Goal: Transaction & Acquisition: Purchase product/service

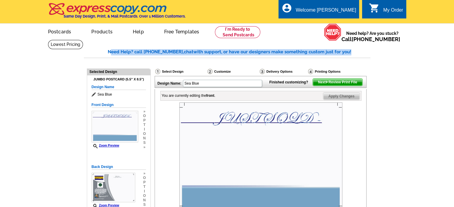
click at [380, 42] on main "Need Help? call 800-260-5887, chat with support, or have our designers make som…" at bounding box center [227, 201] width 454 height 322
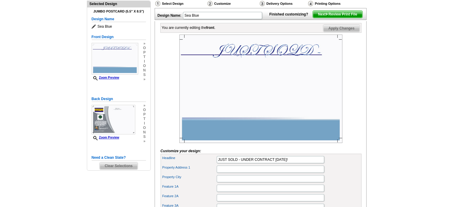
scroll to position [69, 0]
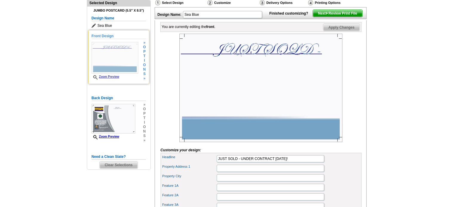
click at [98, 35] on h5 "Front Design" at bounding box center [119, 36] width 54 height 6
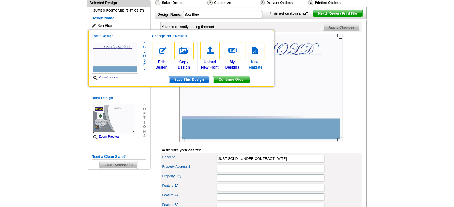
click at [256, 52] on img at bounding box center [254, 50] width 19 height 17
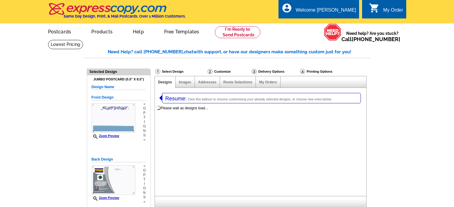
select select "1"
select select "2"
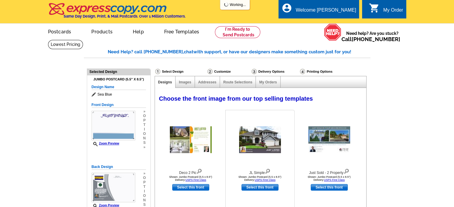
select select "785"
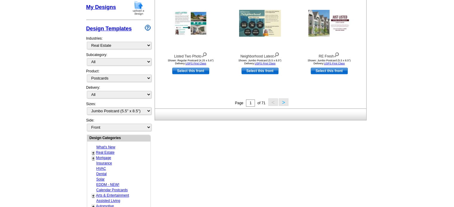
scroll to position [251, 0]
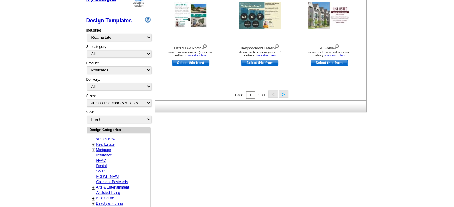
click at [93, 143] on link "+" at bounding box center [93, 145] width 2 height 5
click at [104, 159] on link "Just Sold" at bounding box center [104, 161] width 15 height 4
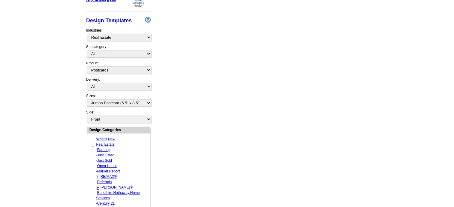
select select "789"
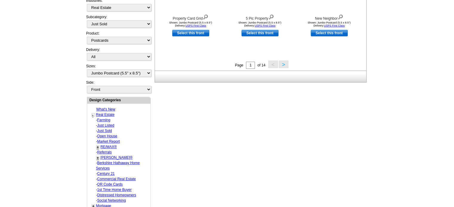
scroll to position [275, 0]
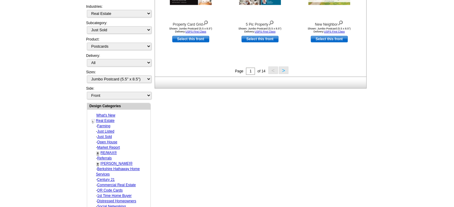
click at [283, 70] on button ">" at bounding box center [283, 69] width 10 height 7
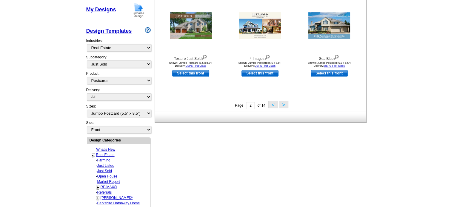
scroll to position [246, 0]
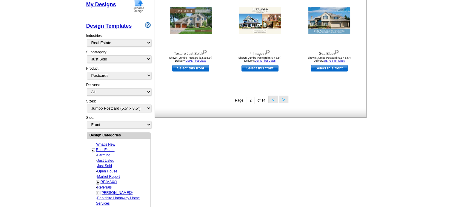
click at [283, 100] on button ">" at bounding box center [283, 99] width 10 height 7
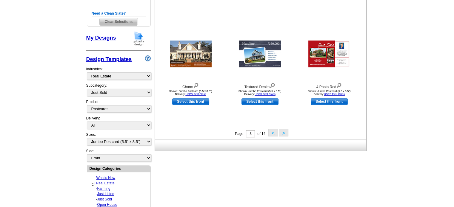
scroll to position [218, 0]
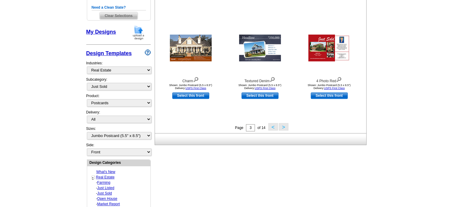
click at [283, 129] on button ">" at bounding box center [283, 126] width 10 height 7
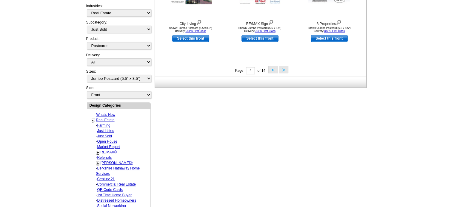
scroll to position [267, 0]
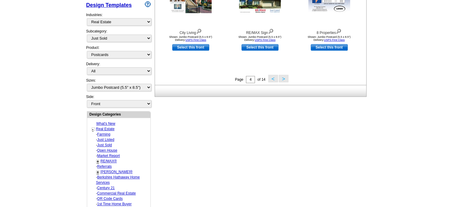
click at [283, 80] on button ">" at bounding box center [283, 78] width 10 height 7
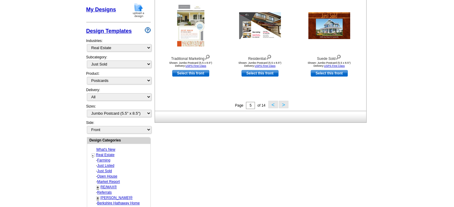
scroll to position [245, 0]
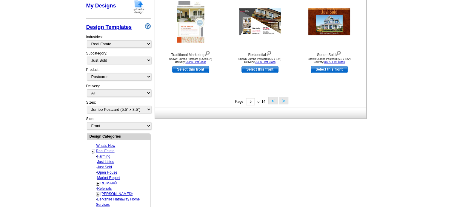
click at [283, 101] on button ">" at bounding box center [283, 100] width 10 height 7
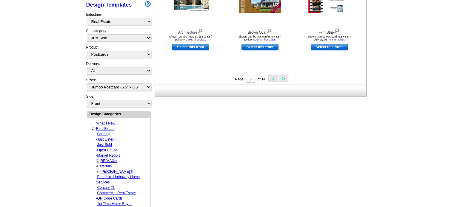
scroll to position [269, 0]
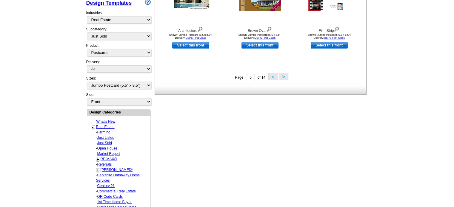
click at [284, 78] on button ">" at bounding box center [283, 76] width 10 height 7
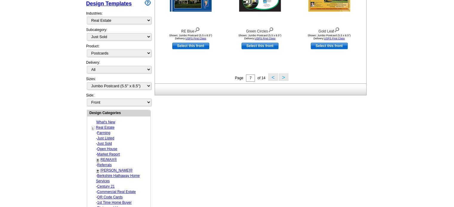
scroll to position [281, 0]
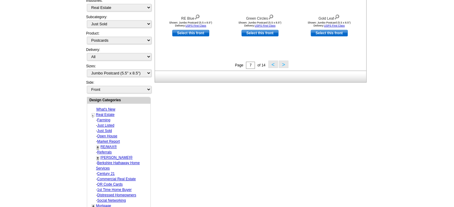
click at [284, 64] on button ">" at bounding box center [283, 64] width 10 height 7
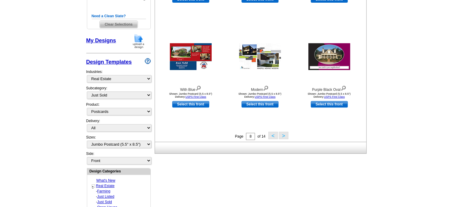
scroll to position [211, 0]
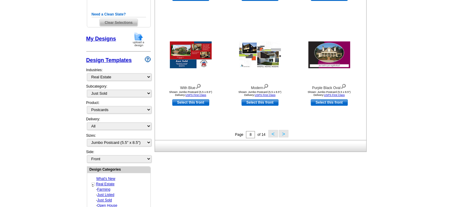
click at [282, 134] on button ">" at bounding box center [283, 133] width 10 height 7
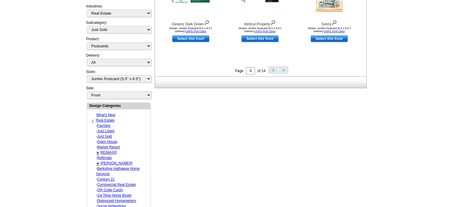
scroll to position [276, 0]
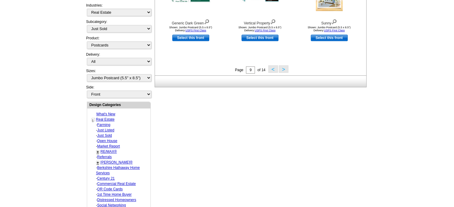
click at [284, 69] on button ">" at bounding box center [283, 68] width 10 height 7
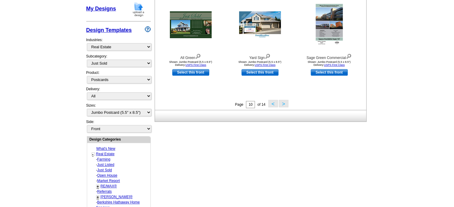
scroll to position [241, 0]
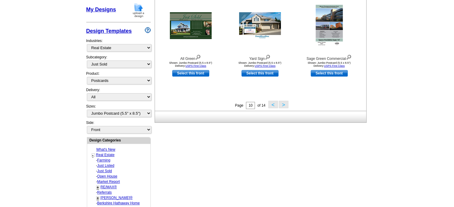
click at [283, 105] on button ">" at bounding box center [283, 104] width 10 height 7
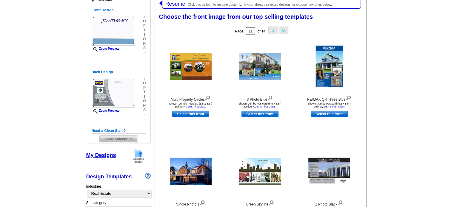
scroll to position [92, 0]
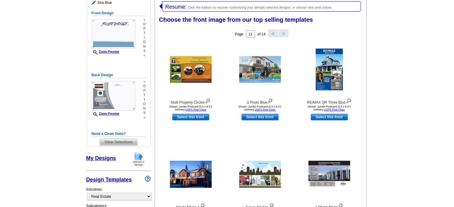
drag, startPoint x: 452, startPoint y: 55, endPoint x: 457, endPoint y: 69, distance: 15.6
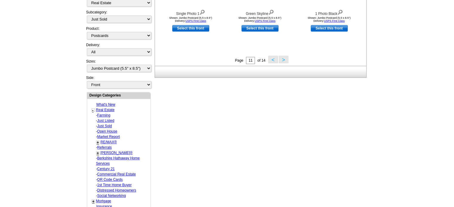
scroll to position [287, 0]
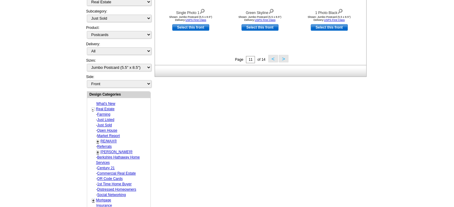
click at [284, 59] on button ">" at bounding box center [283, 58] width 10 height 7
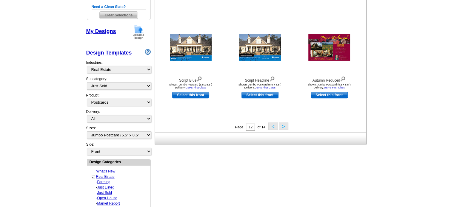
scroll to position [246, 0]
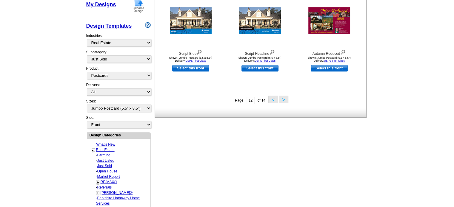
click at [284, 100] on button ">" at bounding box center [283, 99] width 10 height 7
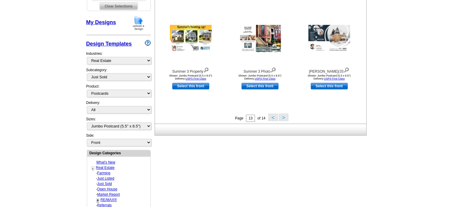
scroll to position [222, 0]
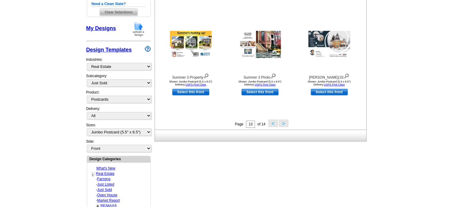
click at [283, 124] on button ">" at bounding box center [283, 123] width 10 height 7
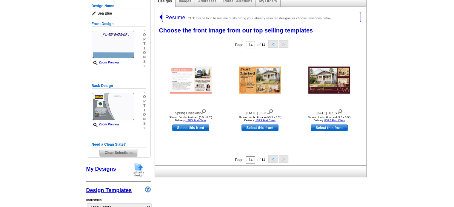
scroll to position [78, 0]
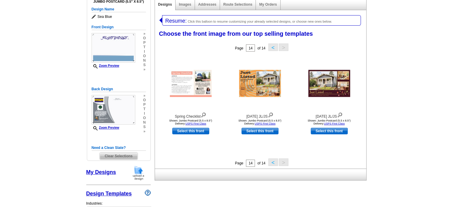
click at [270, 45] on button "<" at bounding box center [273, 47] width 10 height 7
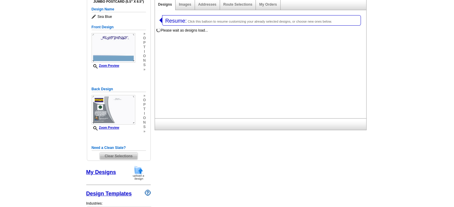
click at [270, 45] on div "Please wait as designs load..." at bounding box center [261, 73] width 213 height 92
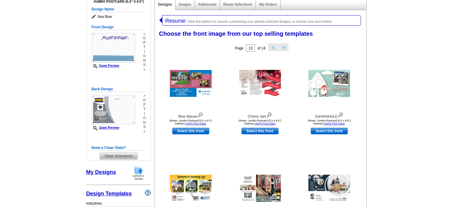
click at [270, 45] on button "<" at bounding box center [273, 47] width 10 height 7
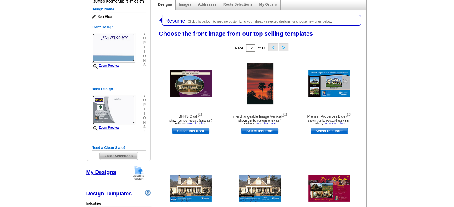
click at [271, 47] on button "<" at bounding box center [273, 47] width 10 height 7
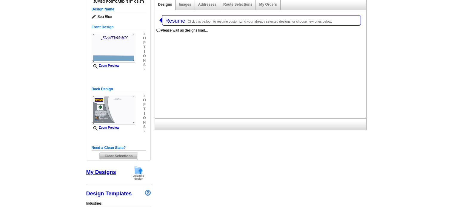
click at [271, 47] on div "Please wait as designs load..." at bounding box center [261, 73] width 213 height 92
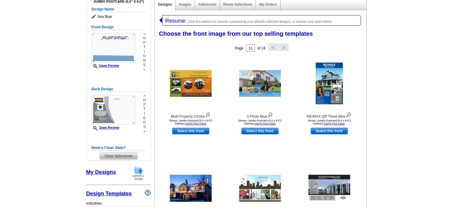
click at [272, 47] on button "<" at bounding box center [273, 47] width 10 height 7
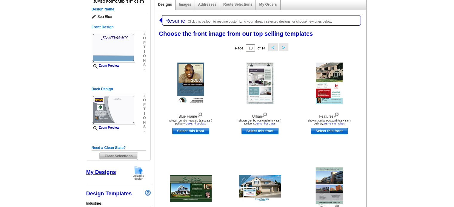
click at [272, 44] on button "<" at bounding box center [273, 47] width 10 height 7
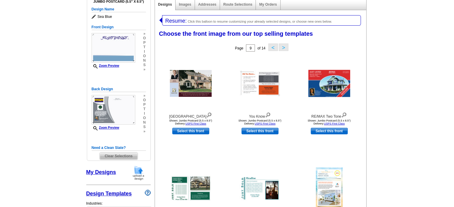
click at [273, 49] on button "<" at bounding box center [273, 47] width 10 height 7
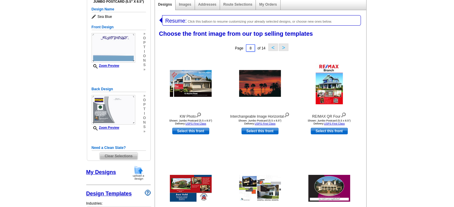
click at [252, 48] on input "8" at bounding box center [250, 47] width 9 height 7
type input "1"
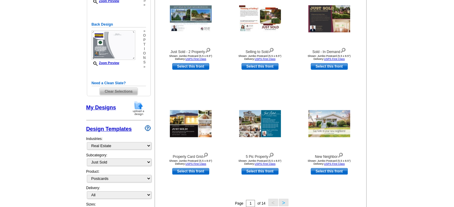
scroll to position [148, 0]
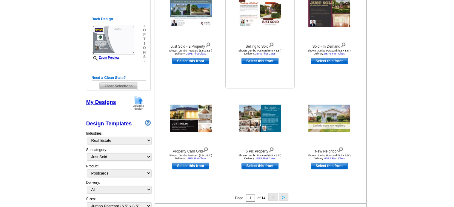
click at [262, 61] on link "Select this front" at bounding box center [259, 61] width 37 height 7
select select "back"
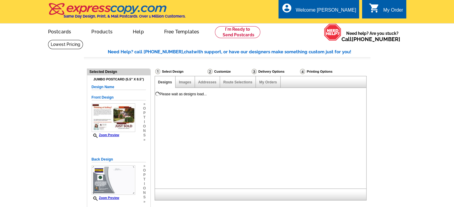
scroll to position [0, 0]
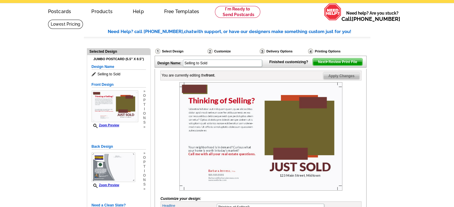
scroll to position [13, 0]
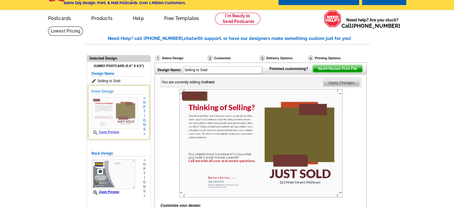
click at [100, 92] on h5 "Front Design" at bounding box center [119, 92] width 54 height 6
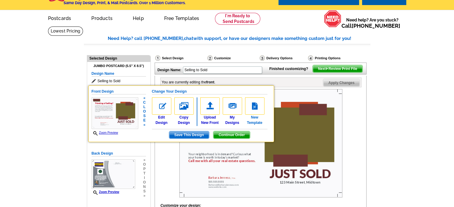
click at [255, 108] on img at bounding box center [254, 106] width 19 height 17
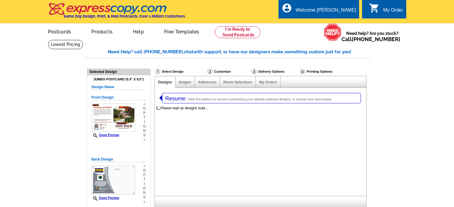
select select "1"
select select "2"
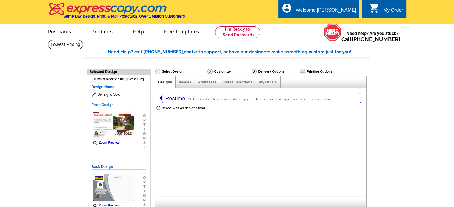
select select "785"
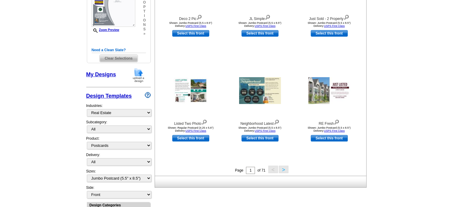
scroll to position [177, 0]
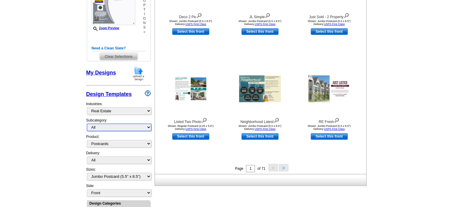
click at [147, 126] on select "All RE/MAX® Referrals Keller Williams® Berkshire Hathaway Home Services Century…" at bounding box center [119, 127] width 64 height 7
select select "789"
click at [87, 124] on select "All RE/MAX® Referrals Keller Williams® Berkshire Hathaway Home Services Century…" at bounding box center [119, 127] width 64 height 7
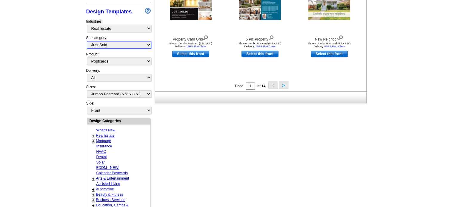
scroll to position [266, 0]
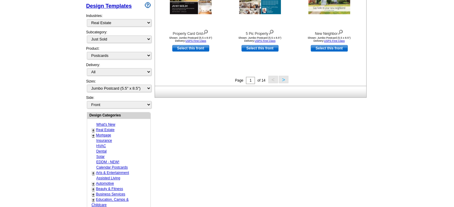
click at [283, 79] on button ">" at bounding box center [283, 79] width 10 height 7
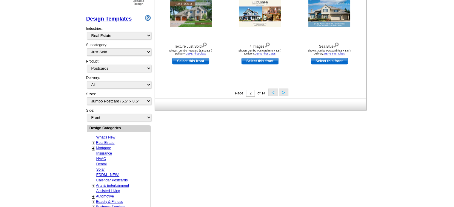
scroll to position [271, 0]
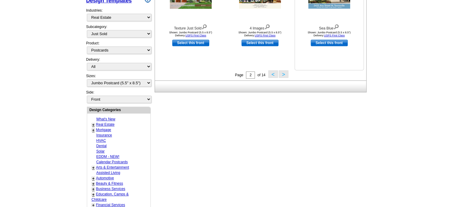
click at [329, 44] on link "Select this front" at bounding box center [328, 43] width 37 height 7
select select "back"
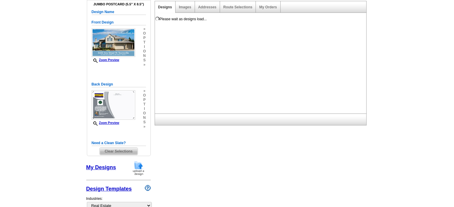
scroll to position [82, 0]
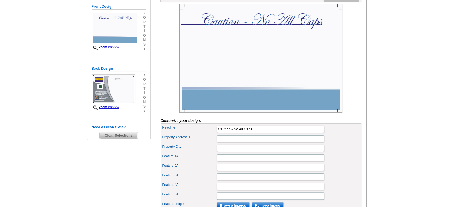
scroll to position [131, 0]
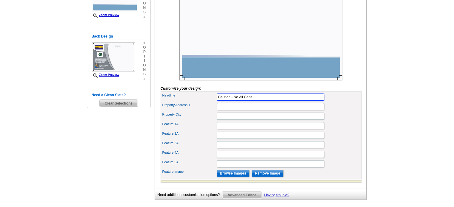
drag, startPoint x: 255, startPoint y: 107, endPoint x: 197, endPoint y: 107, distance: 58.4
click at [197, 102] on div "Headline Caution - No All Caps" at bounding box center [261, 97] width 198 height 10
type input "JUST SOLD! UNDER CONTRACT IN 1 DAY!"
click at [220, 110] on input "Property Address 1" at bounding box center [269, 106] width 107 height 7
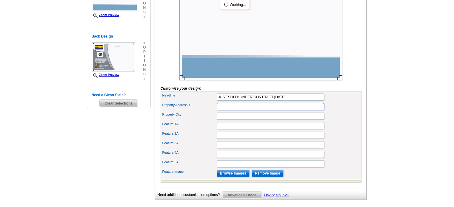
scroll to position [0, 0]
type input "120 Seychelles Ct"
click at [229, 120] on input "Property City" at bounding box center [269, 116] width 107 height 7
type input "St. Augustine"
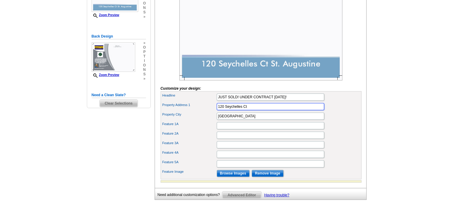
click at [248, 110] on input "120 Seychelles Ct" at bounding box center [269, 106] width 107 height 7
type input "120 Seychelles Court"
drag, startPoint x: 244, startPoint y: 126, endPoint x: 198, endPoint y: 129, distance: 46.3
click at [198, 121] on div "Property City St. Augustine" at bounding box center [261, 117] width 198 height 10
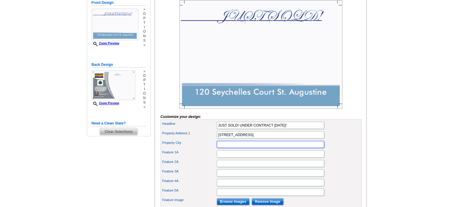
scroll to position [100, 0]
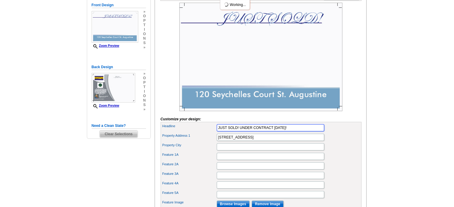
drag, startPoint x: 239, startPoint y: 138, endPoint x: 295, endPoint y: 139, distance: 56.4
click at [295, 131] on input "JUST SOLD! UNDER CONTRACT IN 1 DAY!" at bounding box center [269, 127] width 107 height 7
type input "JUST SOLD!"
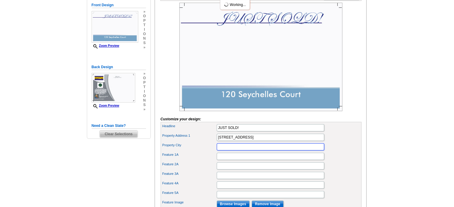
click at [226, 151] on input "Property City" at bounding box center [269, 146] width 107 height 7
type input "UNDER CONTRACT IN 1 DAY!"
click at [227, 160] on input "Feature 1A" at bounding box center [269, 156] width 107 height 7
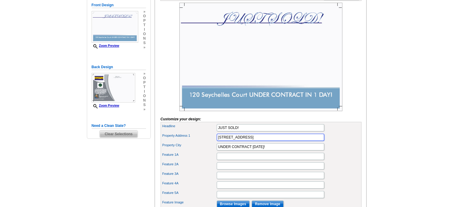
click at [255, 141] on input "120 Seychelles Court" at bounding box center [269, 137] width 107 height 7
drag, startPoint x: 270, startPoint y: 156, endPoint x: 210, endPoint y: 157, distance: 60.3
click at [210, 152] on div "Property City UNDER CONTRACT IN 1 DAY!" at bounding box center [261, 147] width 198 height 10
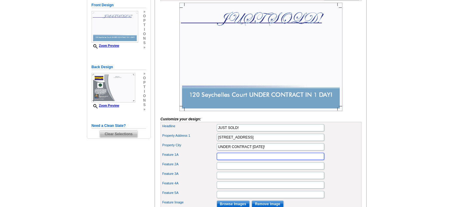
click at [222, 160] on input "Feature 1A" at bounding box center [269, 156] width 107 height 7
paste input "UNDER CONTRACT IN 1 DAY!"
type input "UNDER CONTRACT IN 1 DAY!"
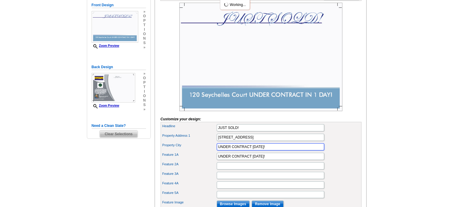
drag, startPoint x: 279, startPoint y: 156, endPoint x: 203, endPoint y: 159, distance: 75.5
click at [203, 152] on div "Property City UNDER CONTRACT IN 1 DAY!" at bounding box center [261, 147] width 198 height 10
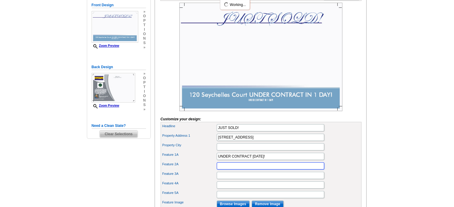
click at [220, 170] on input "Feature 2A" at bounding box center [269, 166] width 107 height 7
type input "3"
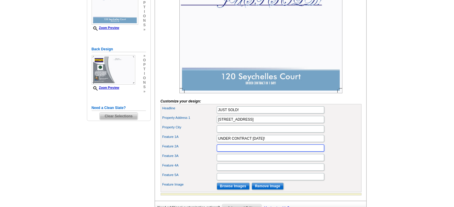
scroll to position [129, 0]
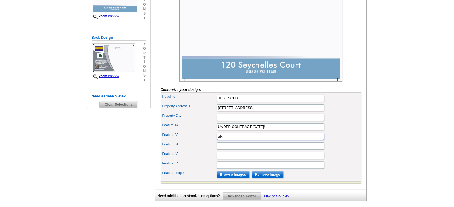
type input "g"
type input "Great oceanviews!"
type input "3 Bedrooms/ 3.5 Baths"
click at [222, 159] on input "Feature 4A" at bounding box center [269, 155] width 107 height 7
type input "2646 Sq. Ft."
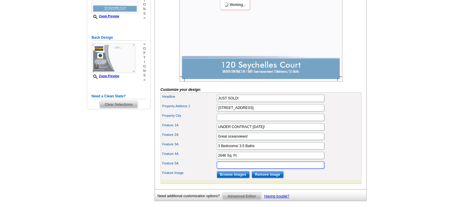
click at [235, 169] on input "Feature 5A" at bounding box center [269, 165] width 107 height 7
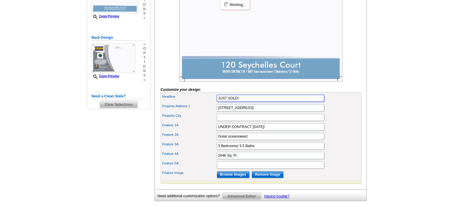
click at [244, 102] on input "JUST SOLD!" at bounding box center [269, 98] width 107 height 7
click at [10, 172] on main "Need Help? call 800-260-5887, chat with support, or have our designers make som…" at bounding box center [227, 71] width 454 height 322
click at [270, 102] on input "JUST SOLD BY BARBARA J" at bounding box center [269, 98] width 107 height 7
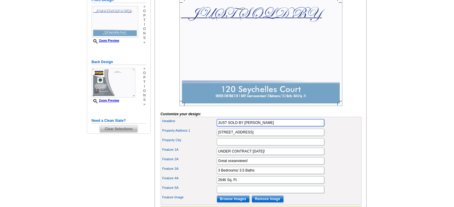
scroll to position [112, 0]
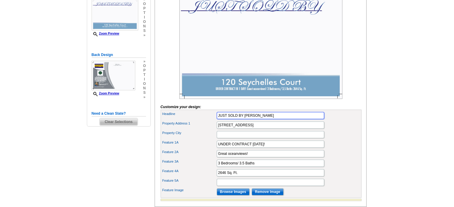
drag, startPoint x: 238, startPoint y: 125, endPoint x: 279, endPoint y: 128, distance: 41.0
click at [279, 119] on input "JUST SOLD BY BARBARA JENNESS" at bounding box center [269, 115] width 107 height 7
type input "JUST SOLD"
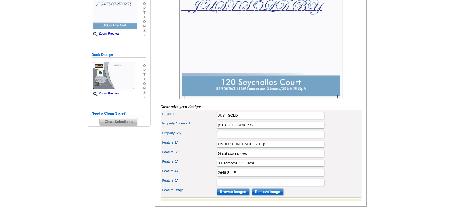
click at [222, 186] on input "Feature 5A" at bounding box center [269, 182] width 107 height 7
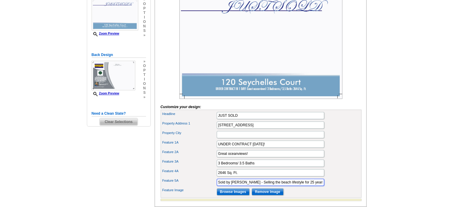
type input "Sold by Barbara Jenness - Selling the beach lifestyle for 25 years!"
click at [233, 196] on input "Browse Images" at bounding box center [232, 191] width 33 height 7
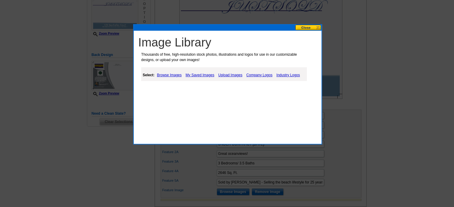
click at [231, 75] on link "Upload Images" at bounding box center [229, 75] width 27 height 7
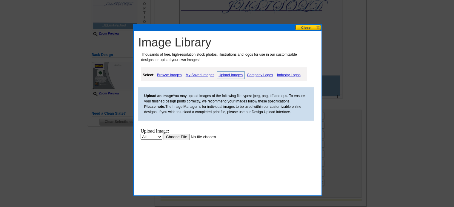
scroll to position [0, 0]
click at [168, 136] on input "file" at bounding box center [200, 137] width 75 height 6
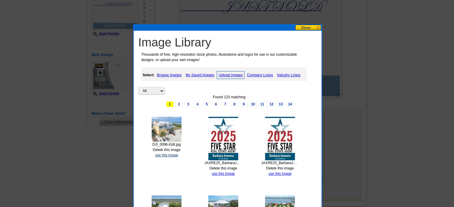
click at [162, 154] on link "use this image" at bounding box center [166, 155] width 23 height 4
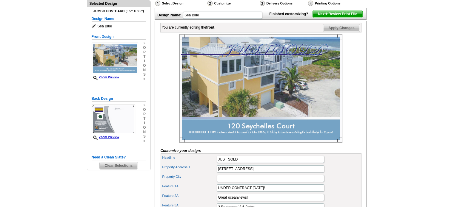
scroll to position [68, 0]
click at [391, 24] on main "Need Help? call 800-260-5887, chat with support, or have our designers make som…" at bounding box center [227, 133] width 454 height 322
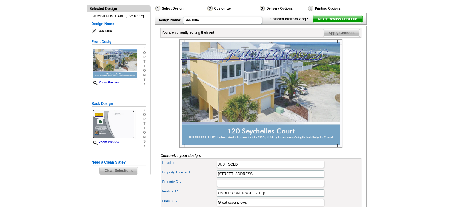
scroll to position [0, 0]
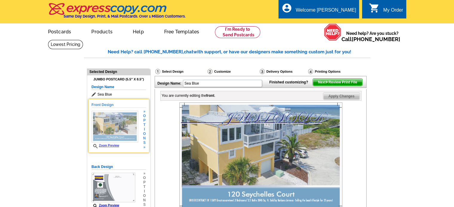
click at [103, 105] on h5 "Front Design" at bounding box center [119, 105] width 54 height 6
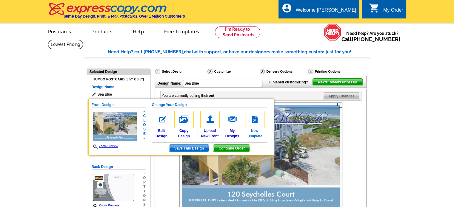
click at [255, 119] on img at bounding box center [254, 119] width 19 height 17
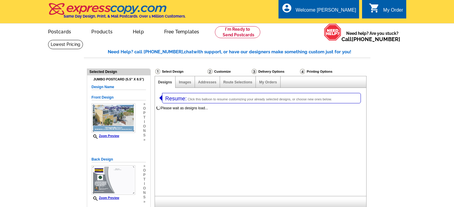
select select "1"
select select "2"
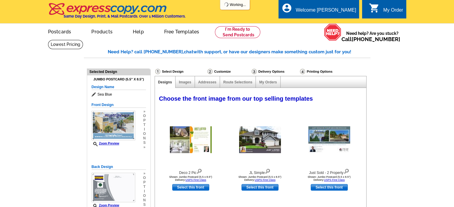
select select "785"
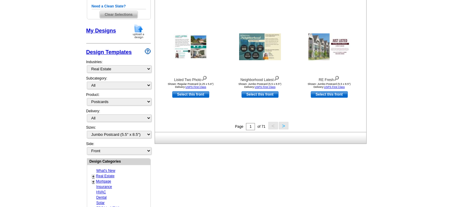
scroll to position [221, 0]
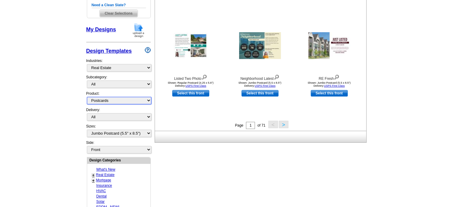
click at [147, 100] on select "All Postcards Letters and flyers Business Cards Door Hangers Greeting Cards" at bounding box center [119, 100] width 64 height 7
click at [148, 82] on select "All RE/MAX® Referrals Keller Williams® Berkshire Hathaway Home Services Century…" at bounding box center [119, 84] width 64 height 7
click at [284, 123] on button ">" at bounding box center [283, 124] width 10 height 7
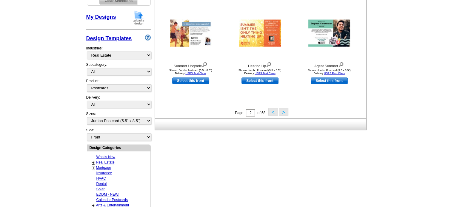
scroll to position [242, 0]
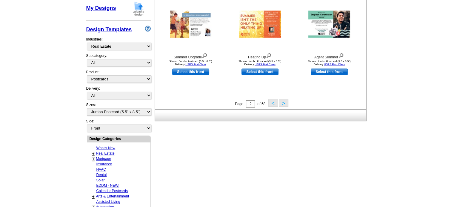
click at [274, 103] on button "<" at bounding box center [273, 102] width 10 height 7
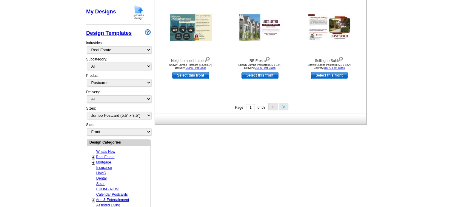
scroll to position [238, 0]
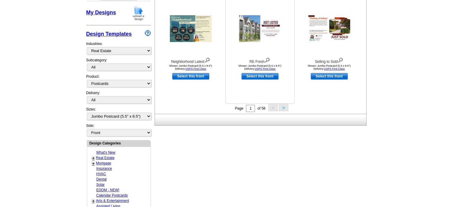
click at [249, 32] on img at bounding box center [260, 28] width 42 height 27
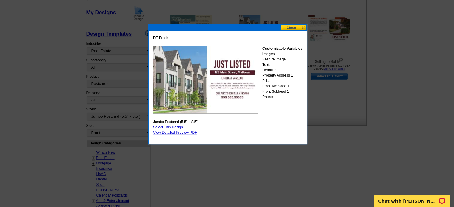
click at [288, 27] on button at bounding box center [293, 28] width 26 height 6
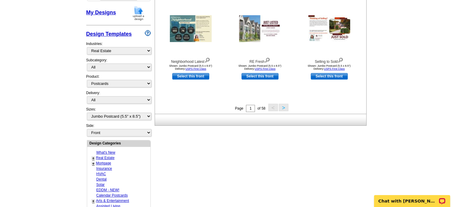
click at [93, 156] on link "+" at bounding box center [93, 158] width 2 height 5
click at [103, 172] on link "Just Sold" at bounding box center [104, 174] width 15 height 4
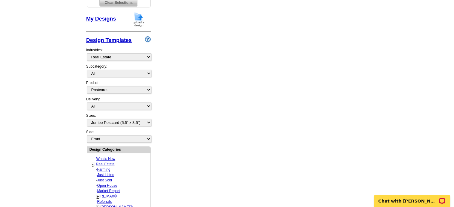
select select "789"
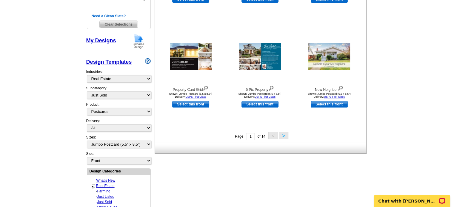
scroll to position [211, 0]
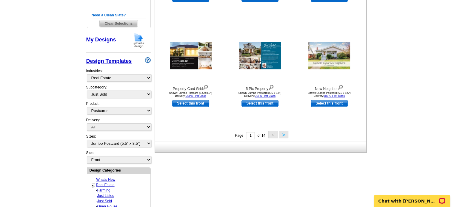
click at [285, 136] on button ">" at bounding box center [283, 134] width 10 height 7
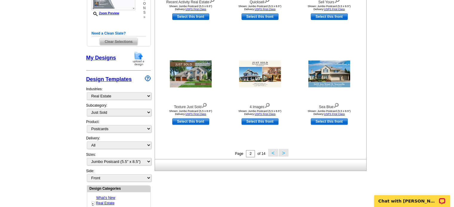
scroll to position [206, 0]
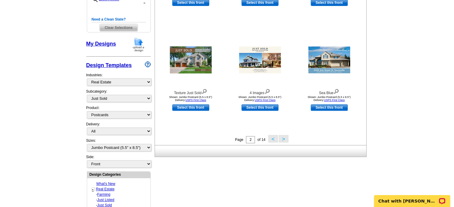
click at [284, 138] on button ">" at bounding box center [283, 138] width 10 height 7
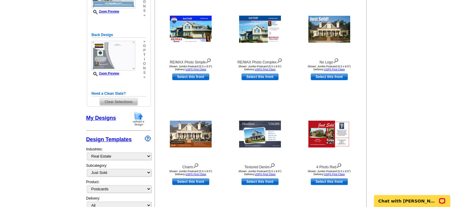
scroll to position [131, 0]
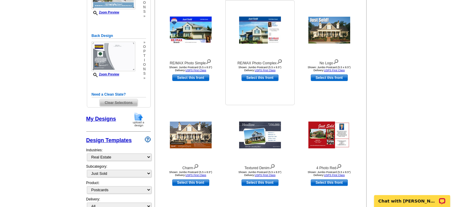
click at [265, 77] on link "Select this front" at bounding box center [259, 78] width 37 height 7
select select "back"
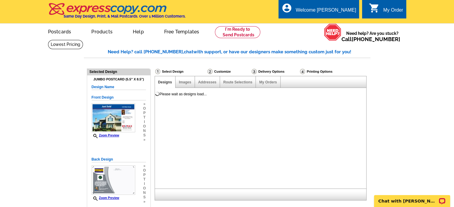
scroll to position [0, 0]
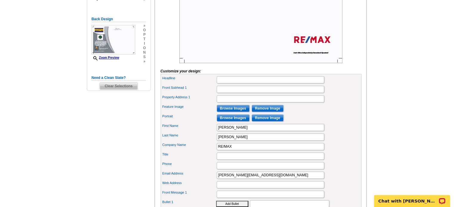
scroll to position [149, 0]
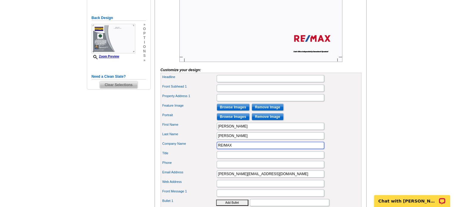
drag, startPoint x: 237, startPoint y: 156, endPoint x: 205, endPoint y: 156, distance: 31.9
click at [205, 150] on div "Company Name RE/MAX" at bounding box center [261, 146] width 198 height 10
type input "[PERSON_NAME], P.A."
click at [394, 133] on main "Need Help? call [PHONE_NUMBER], chat with support, or have our designers make s…" at bounding box center [227, 95] width 454 height 408
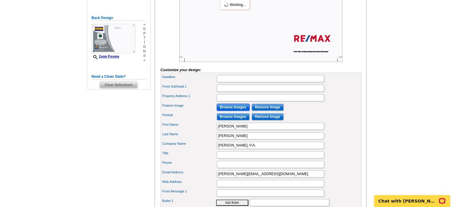
click at [232, 111] on input "Browse Images" at bounding box center [232, 107] width 33 height 7
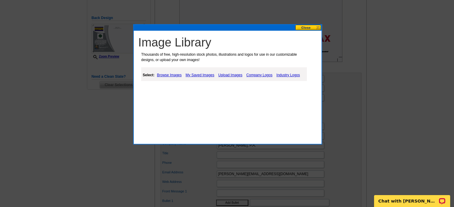
click at [259, 75] on link "Company Logos" at bounding box center [259, 75] width 29 height 7
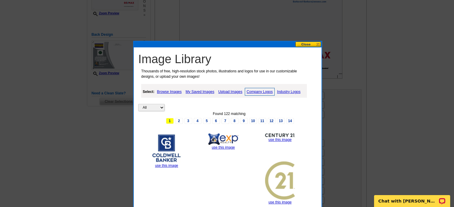
scroll to position [134, 0]
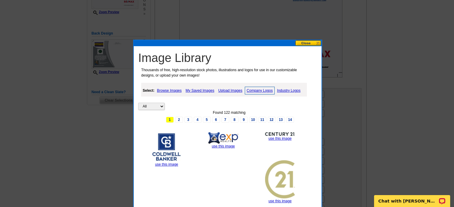
click at [200, 89] on link "My Saved Images" at bounding box center [200, 90] width 32 height 7
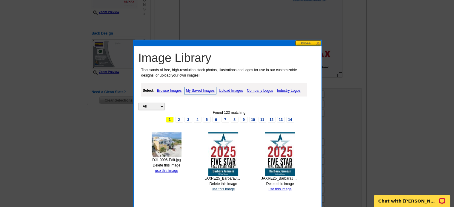
click at [221, 188] on link "use this image" at bounding box center [222, 189] width 23 height 4
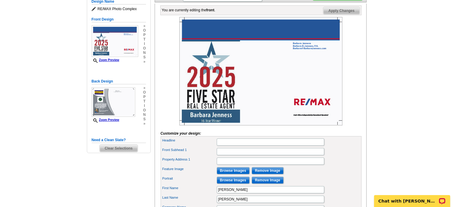
scroll to position [85, 0]
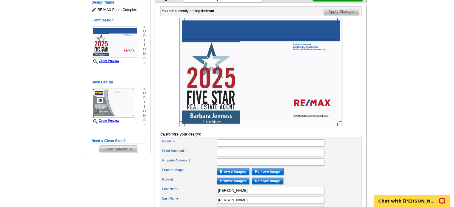
click at [270, 175] on input "Remove Image" at bounding box center [267, 171] width 32 height 7
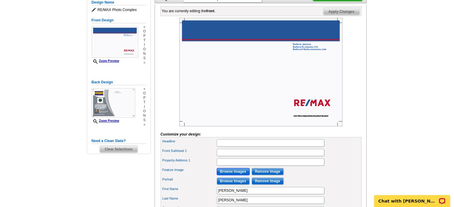
click at [224, 175] on input "Browse Images" at bounding box center [232, 171] width 33 height 7
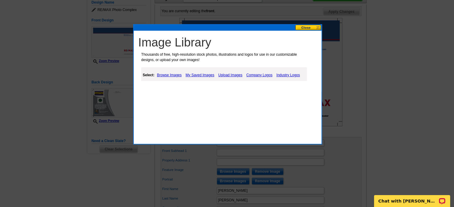
click at [172, 75] on link "Browse Images" at bounding box center [169, 75] width 28 height 7
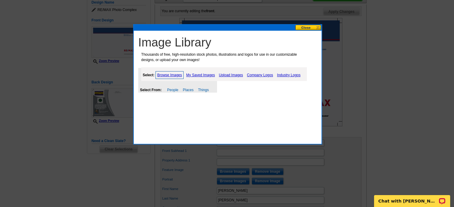
click at [197, 74] on link "My Saved Images" at bounding box center [201, 75] width 32 height 7
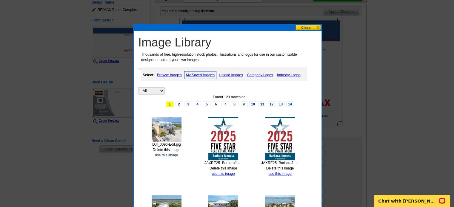
click at [165, 155] on link "use this image" at bounding box center [166, 155] width 23 height 4
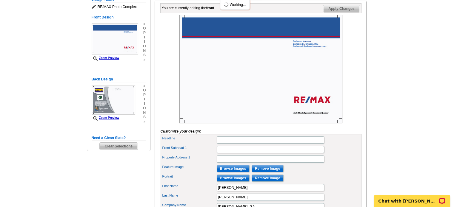
scroll to position [99, 0]
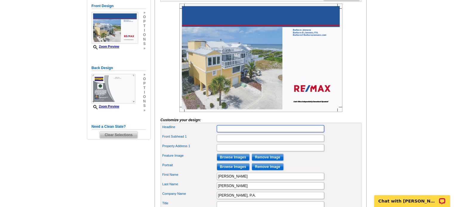
click at [236, 132] on input "Headline" at bounding box center [269, 128] width 107 height 7
type input "JUST SOLD!"
click at [225, 142] on input "Front Subhead 1" at bounding box center [269, 138] width 107 height 7
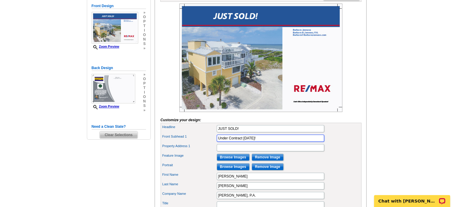
type input "Under Contract in 1 Day!"
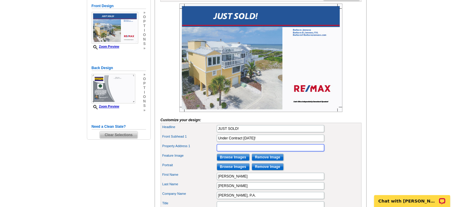
click at [234, 151] on input "Property Address 1" at bounding box center [269, 147] width 107 height 7
click at [228, 151] on input "Property Address 1" at bounding box center [269, 147] width 107 height 7
type input "120 Seychelles Ct"
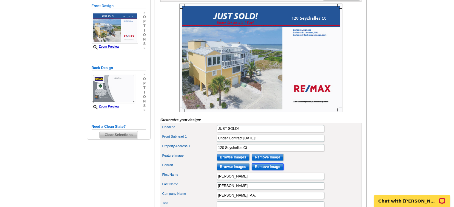
click at [267, 171] on input "Remove Image" at bounding box center [267, 166] width 32 height 7
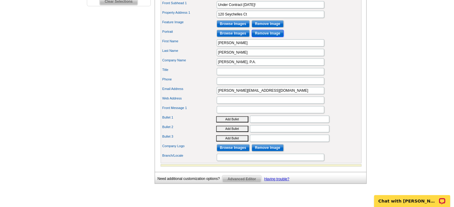
scroll to position [233, 0]
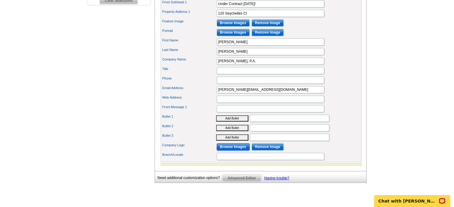
click at [233, 151] on input "Browse Images" at bounding box center [232, 146] width 33 height 7
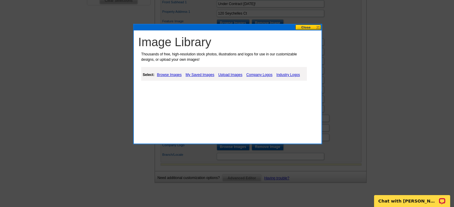
click at [193, 74] on link "My Saved Images" at bounding box center [200, 74] width 32 height 7
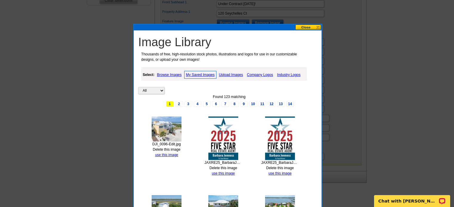
click at [222, 139] on img at bounding box center [223, 139] width 30 height 44
click at [228, 173] on link "use this image" at bounding box center [222, 173] width 23 height 4
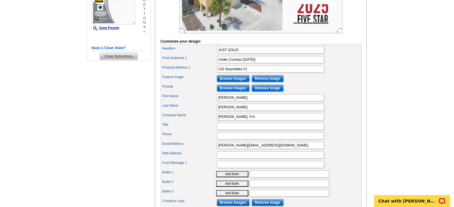
scroll to position [179, 0]
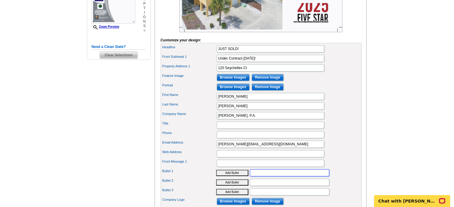
click at [262, 177] on input "Bullet 1" at bounding box center [289, 172] width 79 height 7
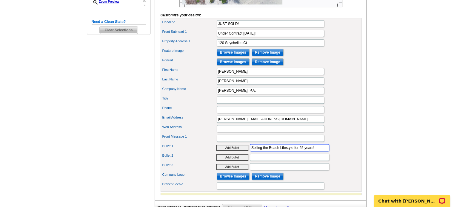
scroll to position [205, 0]
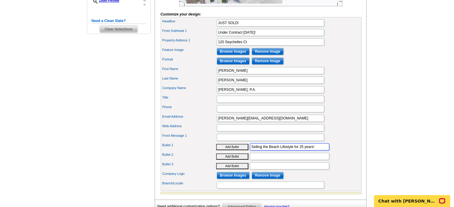
type input "Selling the Beach Lifestyle for 25 years!"
click at [260, 160] on input "Bullet 2" at bounding box center [289, 156] width 79 height 7
type input "3"
drag, startPoint x: 309, startPoint y: 155, endPoint x: 245, endPoint y: 158, distance: 64.8
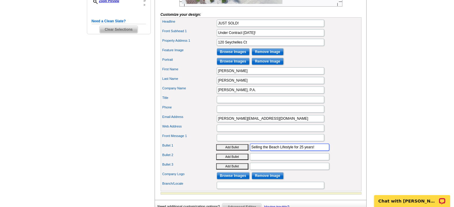
click at [245, 152] on div "Bullet 1 Add Bullet Selling the Beach Lifestyle for 25 years!" at bounding box center [261, 148] width 198 height 10
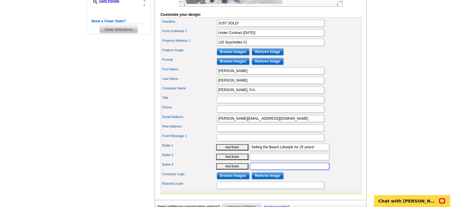
click at [252, 170] on input "Bullet 3" at bounding box center [289, 166] width 79 height 7
paste input "Selling the Beach Lifestyle for 25 years!"
type input "Selling the Beach Lifestyle for 25 years!"
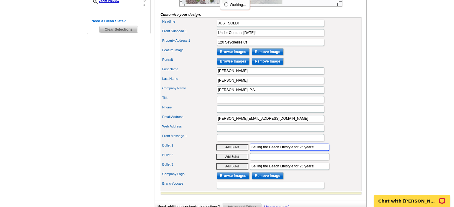
drag, startPoint x: 315, startPoint y: 155, endPoint x: 245, endPoint y: 160, distance: 70.5
click at [245, 152] on div "Bullet 1 Add Bullet Selling the Beach Lifestyle for 25 years!" at bounding box center [261, 148] width 198 height 10
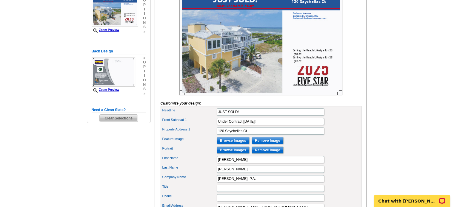
scroll to position [120, 0]
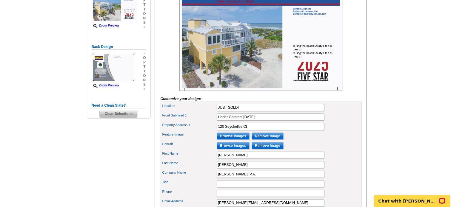
type input "Great oceanviews!"
drag, startPoint x: 262, startPoint y: 127, endPoint x: 203, endPoint y: 128, distance: 58.5
click at [203, 122] on div "Front Subhead 1 Under Contract in 1 Day!" at bounding box center [261, 117] width 198 height 10
type input "Great Oceanviews!"
click at [453, 53] on main "Need Help? call 800-260-5887, chat with support, or have our designers make som…" at bounding box center [227, 123] width 454 height 408
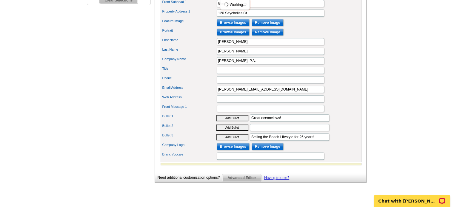
scroll to position [236, 0]
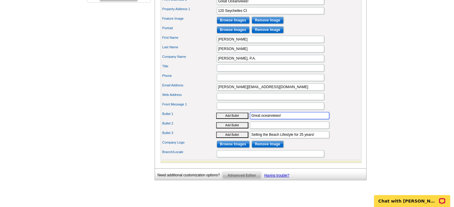
drag, startPoint x: 285, startPoint y: 124, endPoint x: 221, endPoint y: 125, distance: 64.1
click at [221, 120] on div "Bullet 1 Add Bullet Great oceanviews!" at bounding box center [261, 116] width 198 height 10
type input "Under Contract in 1 Day!"
click at [257, 129] on input "Bullet 2" at bounding box center [289, 125] width 79 height 7
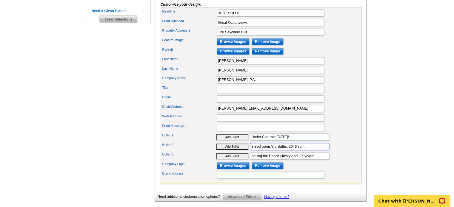
scroll to position [215, 0]
type input "3 Bedrooms/3.5 Baths, 2646 sq. ft."
click at [216, 134] on button "Add Bullet" at bounding box center [232, 137] width 32 height 6
type input "• • Under Contract in 1 Day!"
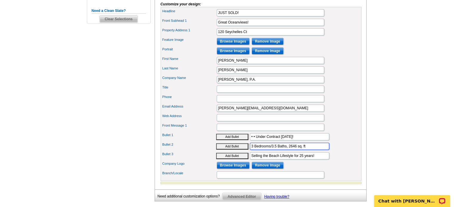
type input "3 Bedrooms/3.5 Baths, 2646 sq. ft"
click at [254, 140] on input "• • Under Contract in 1 Day!" at bounding box center [289, 136] width 79 height 7
click at [308, 150] on input "3 Bedrooms/3.5 Baths, 2646 sq. ft" at bounding box center [289, 146] width 79 height 7
click at [216, 134] on button "Add Bullet" at bounding box center [232, 137] width 32 height 6
click at [255, 140] on input "• • Under Contract in 1 Day!" at bounding box center [289, 136] width 79 height 7
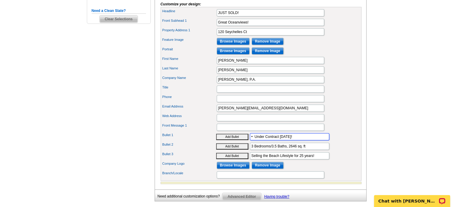
type input "• Under Contract [DATE]!"
click at [231, 150] on button "Add Bullet" at bounding box center [232, 146] width 32 height 6
type input "• 3 Bedrooms/3.5 Baths, 2646 sq. ft"
click at [231, 159] on button "Add Bullet" at bounding box center [232, 156] width 32 height 6
type input "• Selling the Beach Lifestyle for 25 years!"
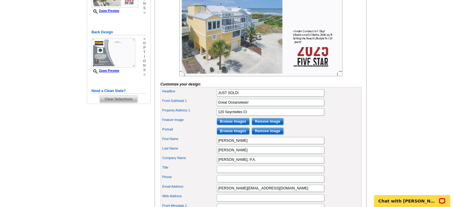
scroll to position [138, 0]
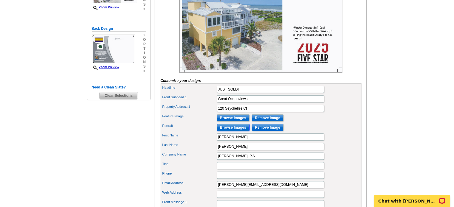
click at [239, 131] on input "Browse Images" at bounding box center [232, 127] width 33 height 7
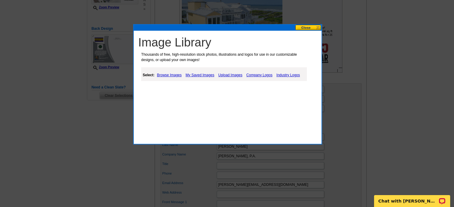
click at [195, 75] on link "My Saved Images" at bounding box center [200, 75] width 32 height 7
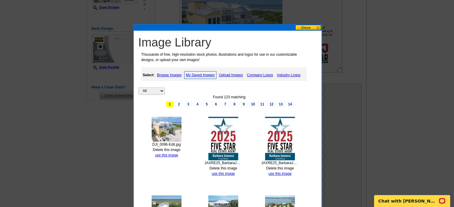
click at [222, 142] on img at bounding box center [223, 139] width 30 height 44
click at [222, 174] on link "use this image" at bounding box center [222, 174] width 23 height 4
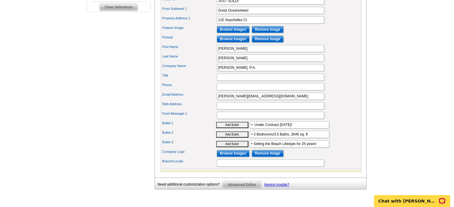
scroll to position [233, 0]
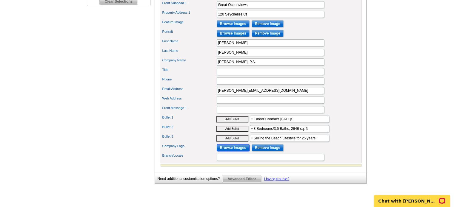
click at [232, 151] on input "Browse Images" at bounding box center [232, 147] width 33 height 7
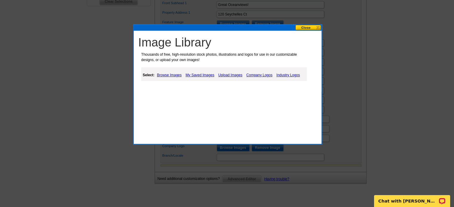
click at [201, 75] on link "My Saved Images" at bounding box center [200, 75] width 32 height 7
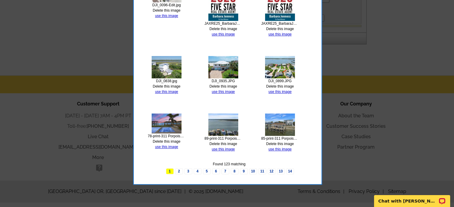
scroll to position [374, 0]
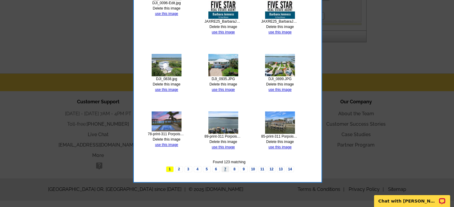
click at [224, 168] on link "7" at bounding box center [225, 169] width 8 height 6
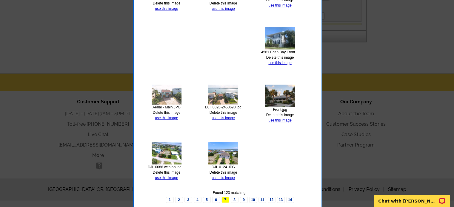
scroll to position [379, 0]
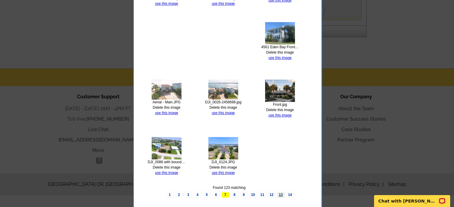
click at [280, 193] on link "13" at bounding box center [281, 195] width 8 height 6
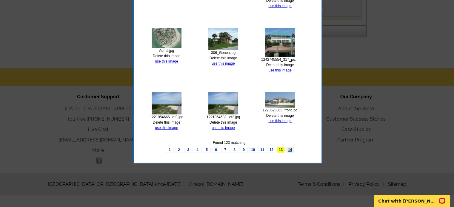
click at [289, 149] on link "14" at bounding box center [290, 150] width 8 height 6
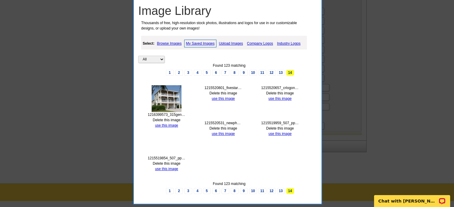
scroll to position [264, 0]
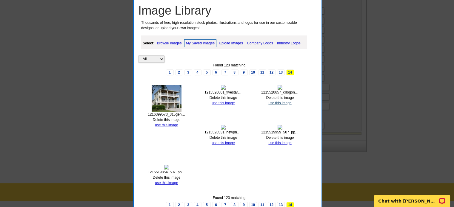
click at [279, 102] on link "use this image" at bounding box center [279, 103] width 23 height 4
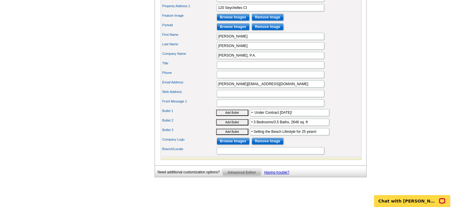
scroll to position [248, 0]
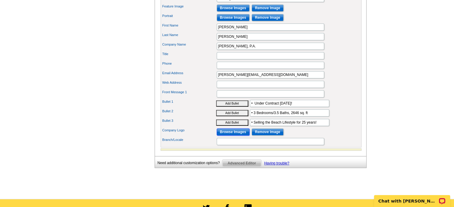
click at [238, 136] on input "Browse Images" at bounding box center [232, 132] width 33 height 7
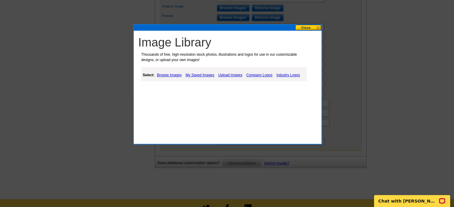
click at [192, 74] on link "My Saved Images" at bounding box center [200, 75] width 32 height 7
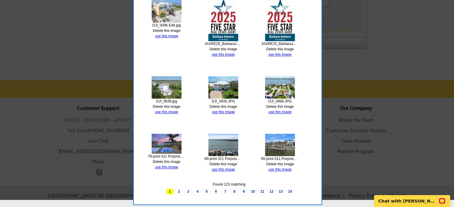
scroll to position [374, 0]
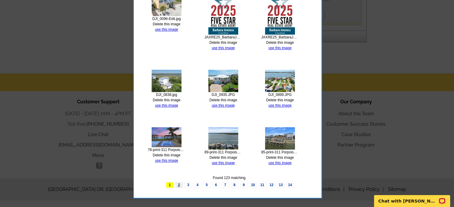
click at [179, 184] on link "2" at bounding box center [179, 185] width 8 height 6
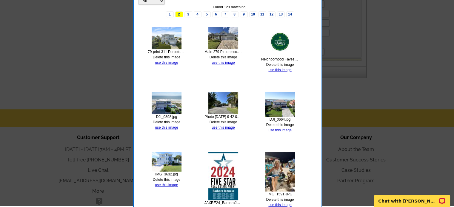
scroll to position [379, 0]
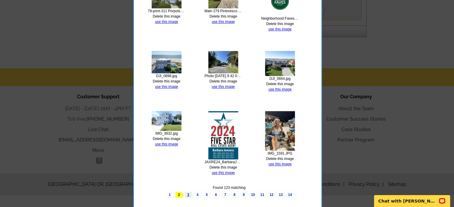
click at [188, 194] on link "3" at bounding box center [188, 195] width 8 height 6
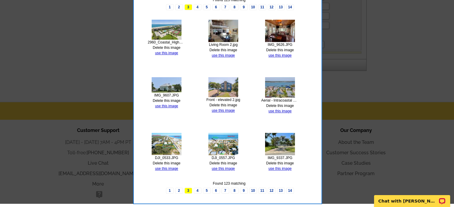
scroll to position [374, 0]
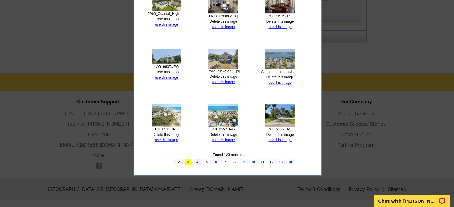
click at [197, 161] on link "4" at bounding box center [198, 162] width 8 height 6
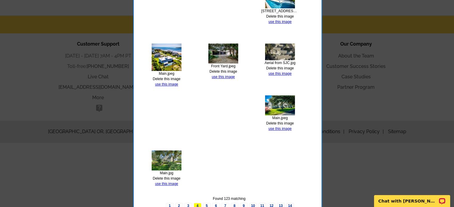
scroll to position [443, 0]
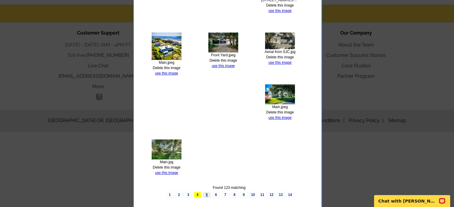
click at [207, 193] on link "5" at bounding box center [207, 195] width 8 height 6
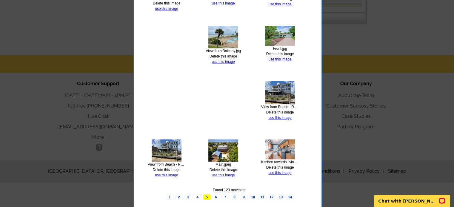
scroll to position [395, 0]
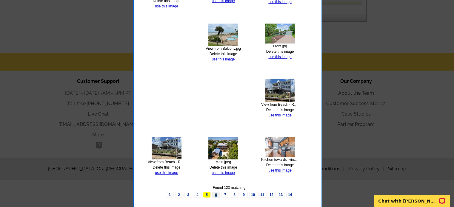
click at [216, 194] on link "6" at bounding box center [216, 195] width 8 height 6
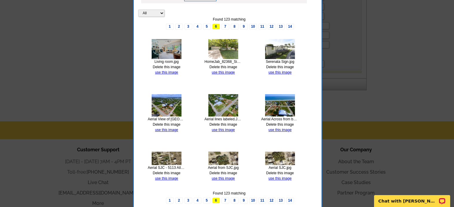
scroll to position [327, 0]
click at [223, 25] on link "7" at bounding box center [225, 26] width 8 height 6
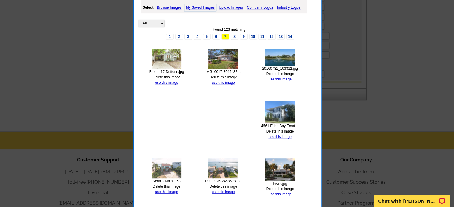
scroll to position [307, 0]
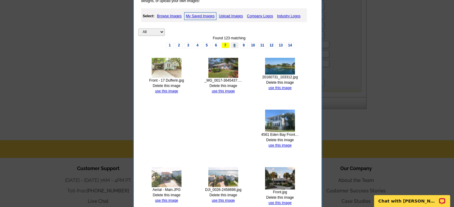
click at [234, 44] on link "8" at bounding box center [234, 45] width 8 height 6
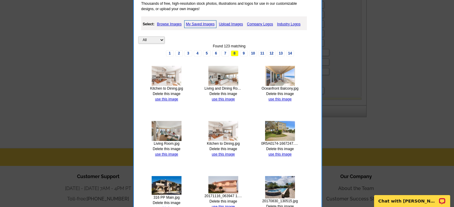
scroll to position [299, 0]
click at [243, 54] on link "9" at bounding box center [244, 53] width 8 height 6
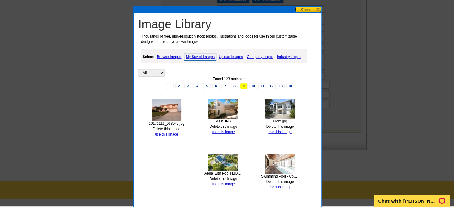
scroll to position [265, 0]
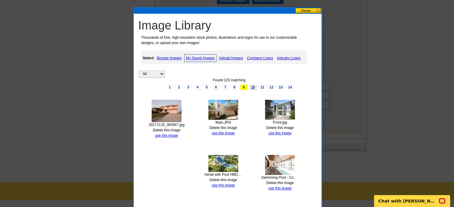
click at [251, 86] on link "10" at bounding box center [253, 87] width 8 height 6
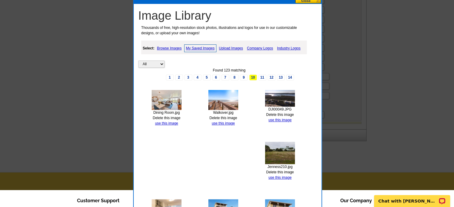
scroll to position [253, 0]
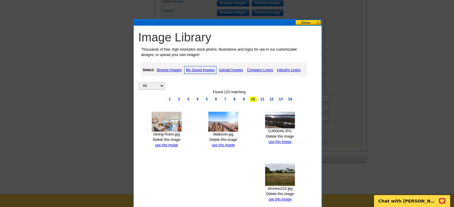
click at [259, 100] on link "11" at bounding box center [262, 99] width 8 height 6
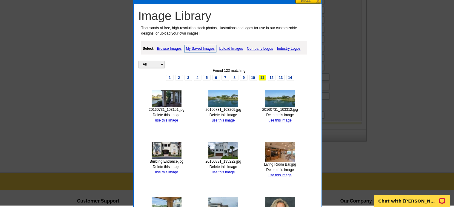
scroll to position [273, 0]
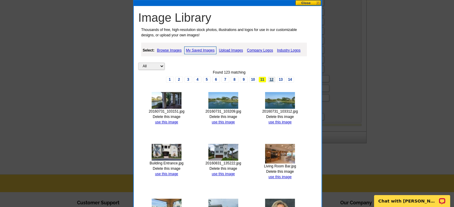
click at [268, 79] on link "12" at bounding box center [271, 80] width 8 height 6
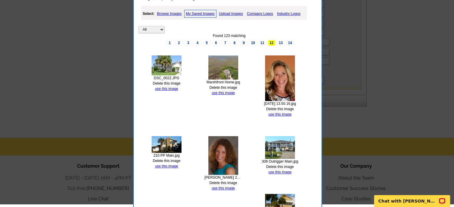
scroll to position [307, 0]
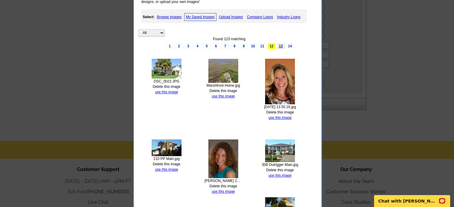
click at [280, 46] on link "13" at bounding box center [281, 46] width 8 height 6
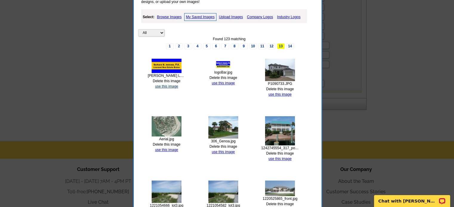
click at [161, 86] on link "use this image" at bounding box center [166, 86] width 23 height 4
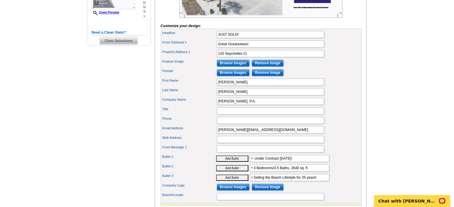
scroll to position [192, 0]
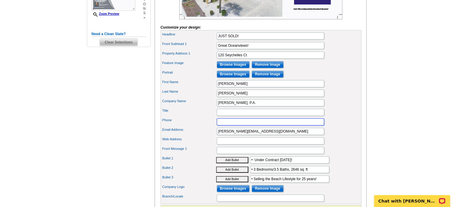
click at [246, 126] on input "Phone" at bounding box center [269, 121] width 107 height 7
type input "904-823-0027"
click at [238, 116] on input "Title" at bounding box center [269, 112] width 107 height 7
type input "B"
type input "Licensed Real Estate Broker"
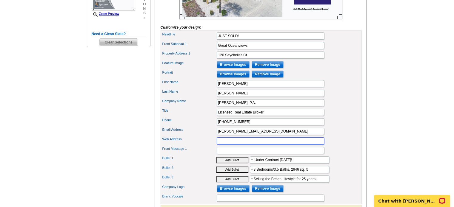
click at [227, 145] on input "Web Address" at bounding box center [269, 140] width 107 height 7
type input "http://BarbaraJenness.com"
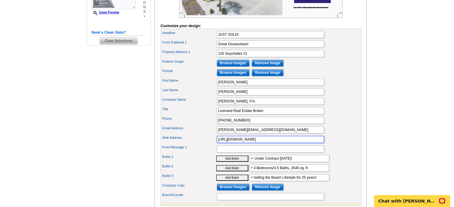
scroll to position [194, 0]
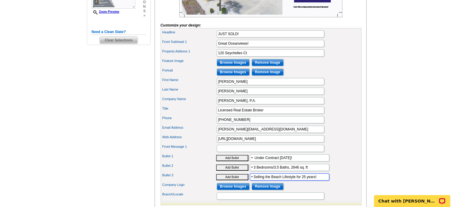
drag, startPoint x: 319, startPoint y: 185, endPoint x: 247, endPoint y: 186, distance: 71.9
click at [247, 182] on div "Bullet 3 Add Bullet • Selling the Beach Lifestyle for 25 years!" at bounding box center [261, 177] width 198 height 10
click at [228, 152] on input "Front Message 1" at bounding box center [269, 148] width 107 height 7
paste input "• Selling the Beach Lifestyle for 25 years!"
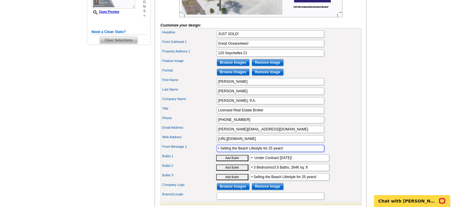
click at [220, 152] on input "• Selling the Beach Lifestyle for 25 years!" at bounding box center [269, 148] width 107 height 7
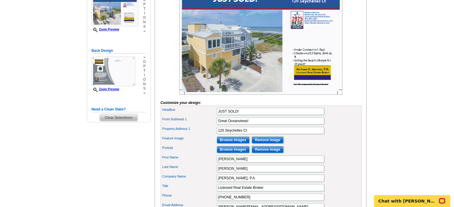
scroll to position [120, 0]
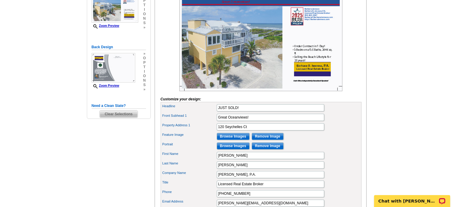
type input "Selling the Beach Lifestyle for 25 years!"
drag, startPoint x: 258, startPoint y: 126, endPoint x: 212, endPoint y: 126, distance: 45.6
click at [212, 122] on div "Front Subhead 1 Great Oceanviews!" at bounding box center [261, 118] width 198 height 10
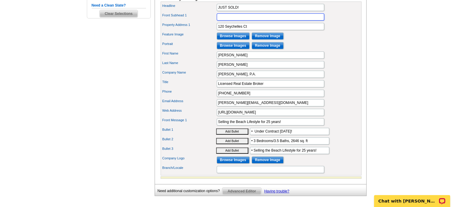
scroll to position [224, 0]
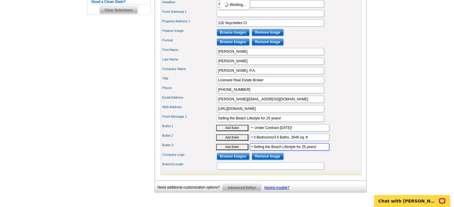
drag, startPoint x: 320, startPoint y: 155, endPoint x: 252, endPoint y: 155, distance: 68.0
click at [252, 151] on input "• Selling the Beach Lifestyle for 25 years!" at bounding box center [289, 146] width 79 height 7
type input "•3 BR/3.5BA, 2646 sq. ft."
drag, startPoint x: 315, startPoint y: 145, endPoint x: 253, endPoint y: 144, distance: 62.0
click at [253, 141] on input "• 3 Bedrooms/3.5 Baths, 2646 sq. ft" at bounding box center [289, 137] width 79 height 7
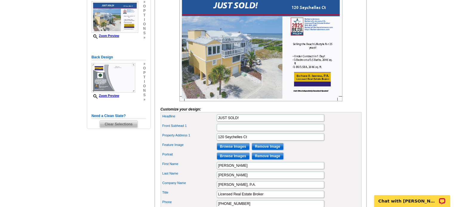
scroll to position [111, 0]
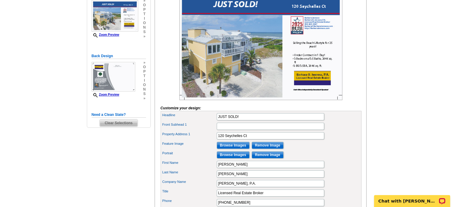
type input "• Great Oceanviews!"
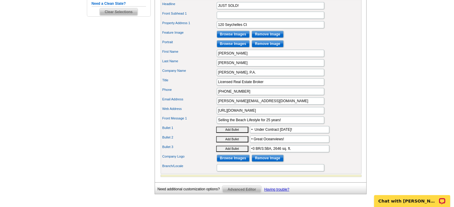
scroll to position [225, 0]
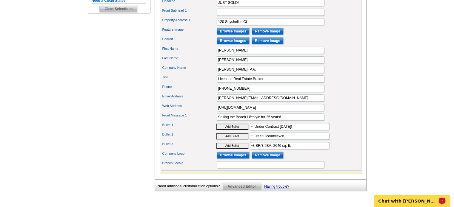
click at [400, 200] on p "Chat with Shonna" at bounding box center [407, 201] width 59 height 5
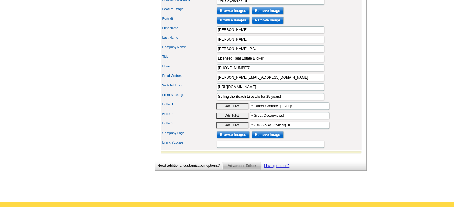
scroll to position [248, 0]
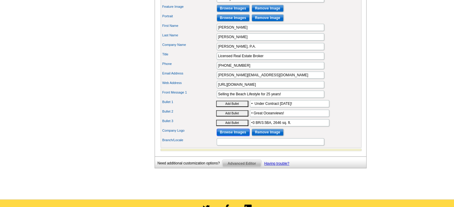
click at [228, 136] on input "Browse Images" at bounding box center [232, 132] width 33 height 7
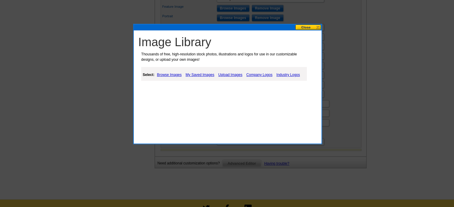
click at [191, 75] on link "My Saved Images" at bounding box center [200, 74] width 32 height 7
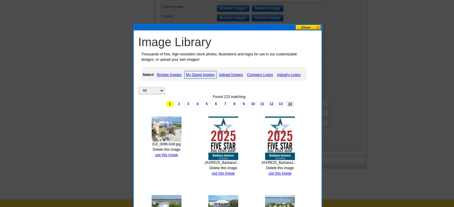
click at [288, 104] on link "14" at bounding box center [290, 104] width 8 height 6
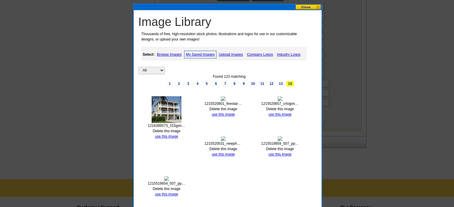
scroll to position [268, 0]
click at [278, 85] on link "13" at bounding box center [281, 84] width 8 height 6
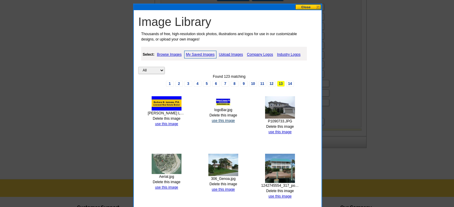
click at [221, 119] on link "use this image" at bounding box center [222, 121] width 23 height 4
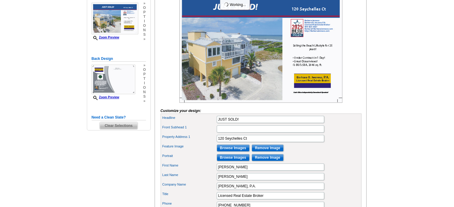
scroll to position [109, 0]
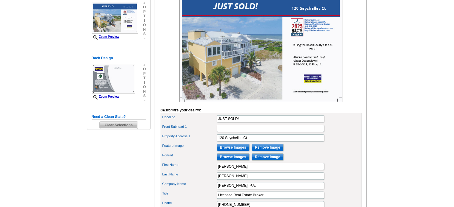
click at [313, 88] on img at bounding box center [260, 48] width 163 height 109
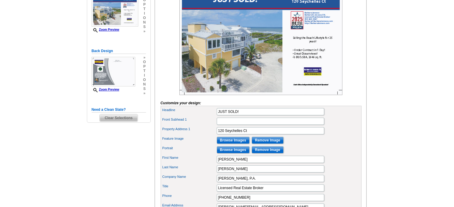
scroll to position [115, 0]
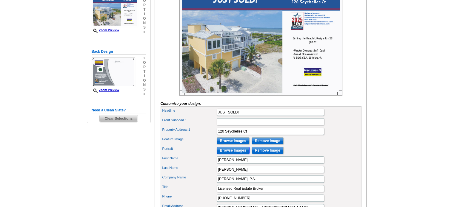
click at [238, 154] on input "Browse Images" at bounding box center [232, 150] width 33 height 7
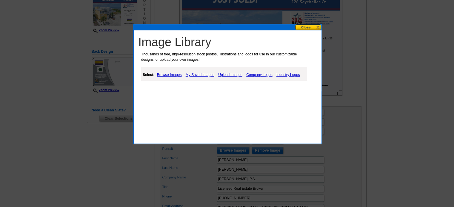
click at [193, 75] on link "My Saved Images" at bounding box center [200, 74] width 32 height 7
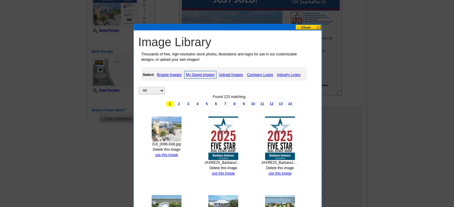
click at [306, 26] on button at bounding box center [308, 27] width 26 height 6
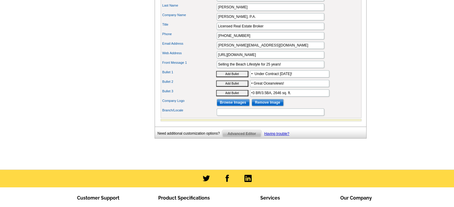
scroll to position [281, 0]
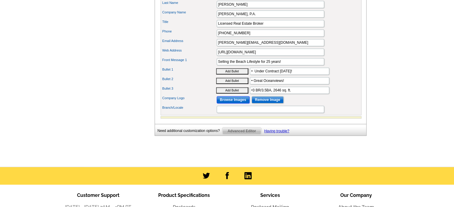
click at [236, 103] on input "Browse Images" at bounding box center [232, 99] width 33 height 7
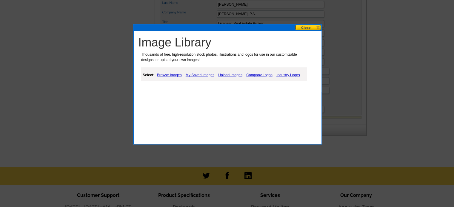
click at [192, 75] on link "My Saved Images" at bounding box center [200, 75] width 32 height 7
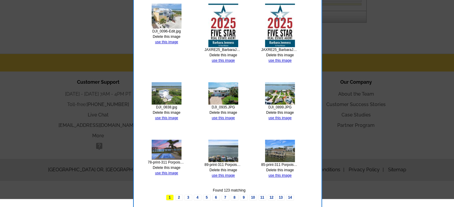
scroll to position [397, 0]
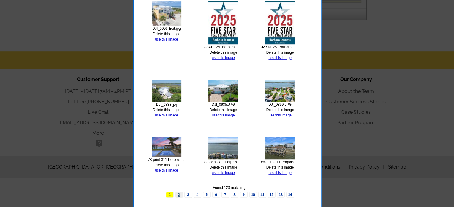
click at [179, 194] on link "2" at bounding box center [179, 195] width 8 height 6
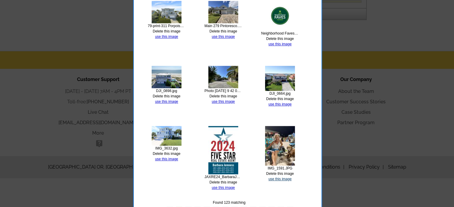
click at [279, 178] on link "use this image" at bounding box center [279, 179] width 23 height 4
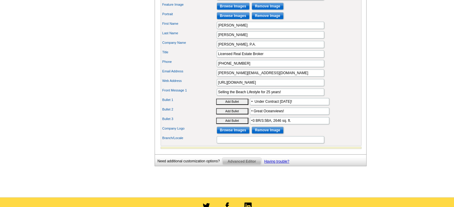
scroll to position [254, 0]
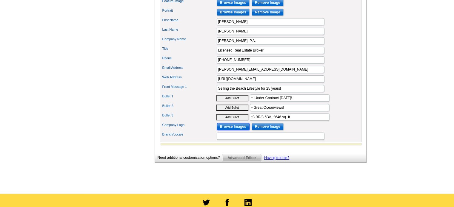
click at [233, 130] on input "Browse Images" at bounding box center [232, 126] width 33 height 7
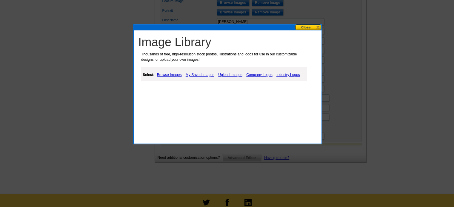
click at [198, 75] on link "My Saved Images" at bounding box center [200, 74] width 32 height 7
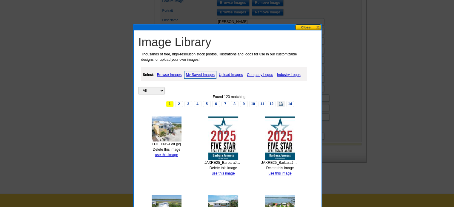
click at [280, 103] on link "13" at bounding box center [281, 104] width 8 height 6
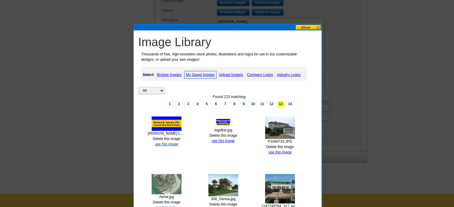
click at [166, 144] on link "use this image" at bounding box center [166, 144] width 23 height 4
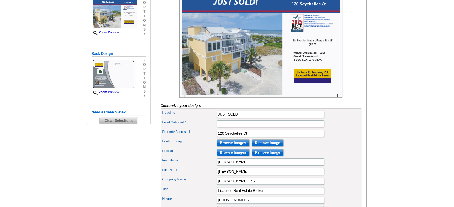
scroll to position [112, 0]
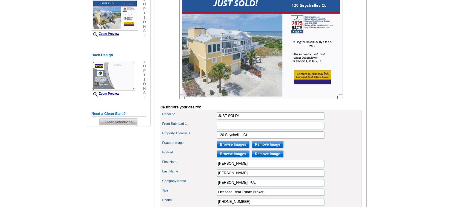
click at [427, 33] on main "Need Help? call 800-260-5887, chat with support, or have our designers make som…" at bounding box center [227, 132] width 454 height 408
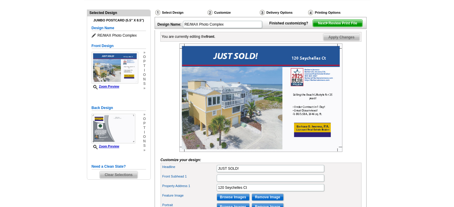
scroll to position [53, 0]
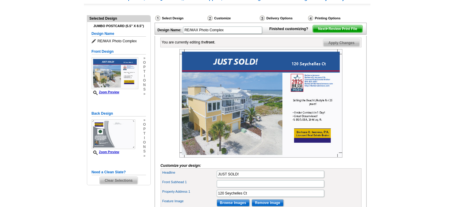
click at [340, 47] on span "Apply Changes" at bounding box center [341, 42] width 36 height 7
click at [343, 47] on span "Apply Changes" at bounding box center [341, 42] width 36 height 7
click at [338, 47] on span "Apply Changes" at bounding box center [341, 42] width 36 height 7
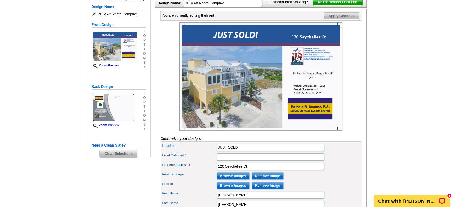
scroll to position [76, 0]
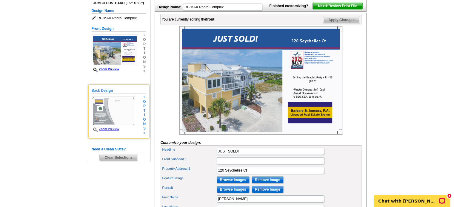
click at [113, 112] on img at bounding box center [114, 112] width 44 height 30
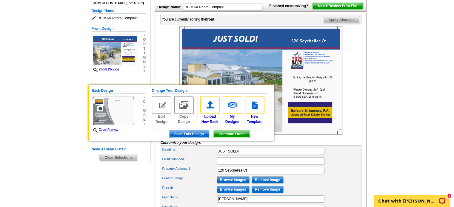
click at [340, 10] on span "Next Review Print File" at bounding box center [336, 5] width 49 height 7
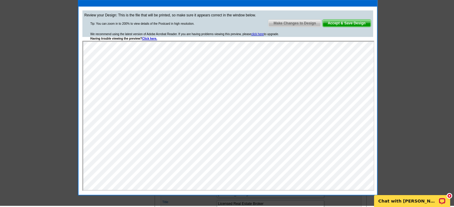
scroll to position [99, 0]
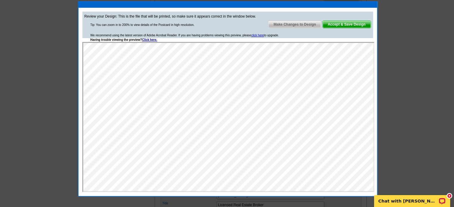
scroll to position [134, 0]
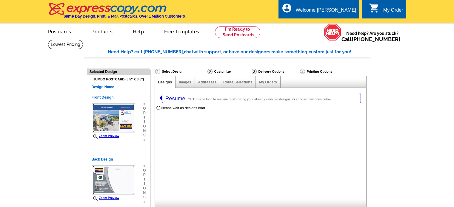
select select
select select "1"
select select "2"
select select "back"
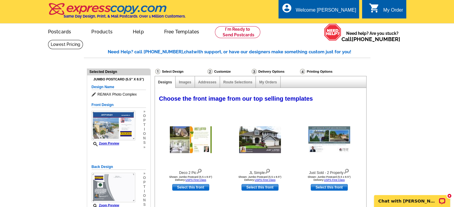
select select "785"
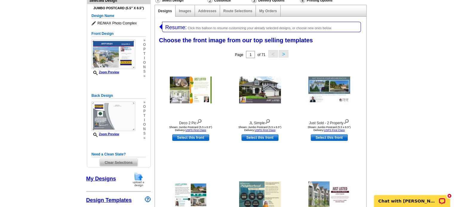
scroll to position [91, 0]
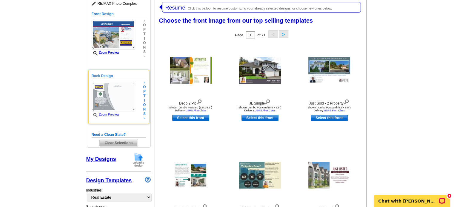
click at [102, 98] on img at bounding box center [114, 97] width 44 height 30
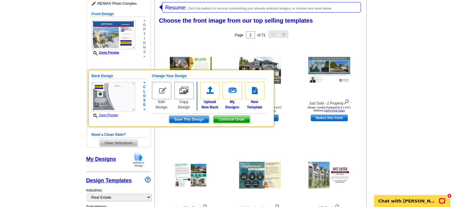
click at [239, 118] on span "Continue Order" at bounding box center [231, 119] width 36 height 7
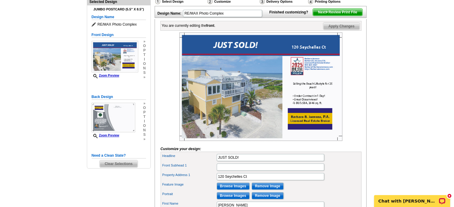
scroll to position [71, 0]
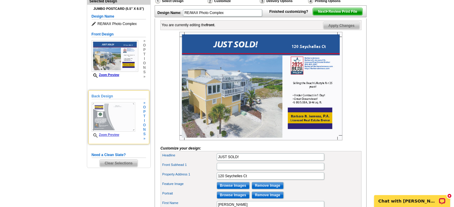
click at [110, 119] on img at bounding box center [114, 117] width 44 height 30
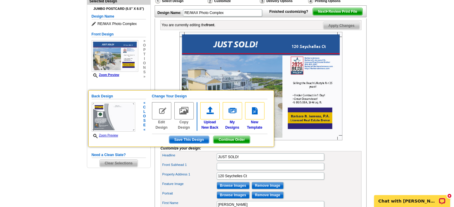
click at [182, 140] on span "Save This Design" at bounding box center [189, 139] width 40 height 7
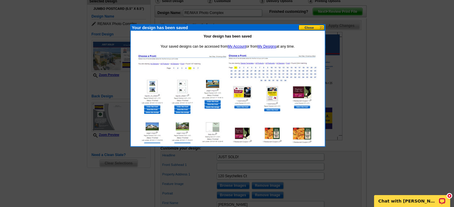
click at [307, 28] on button at bounding box center [311, 28] width 26 height 6
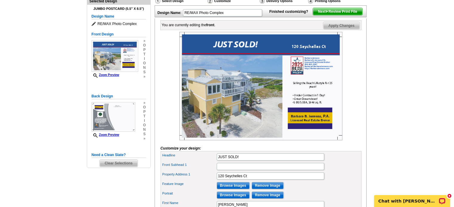
click at [334, 15] on span "Next Review Print File" at bounding box center [336, 11] width 49 height 7
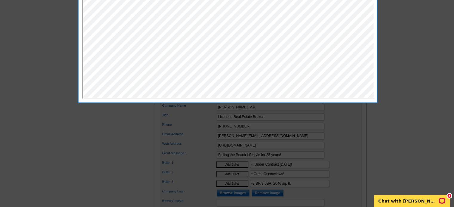
scroll to position [206, 0]
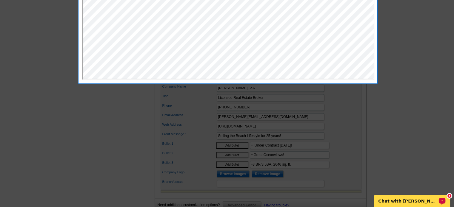
click at [400, 201] on p "Chat with [PERSON_NAME]" at bounding box center [407, 201] width 59 height 5
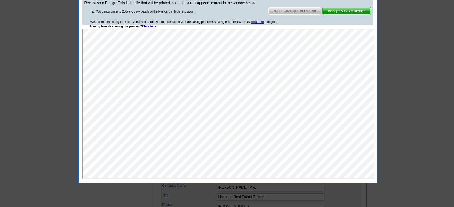
scroll to position [107, 0]
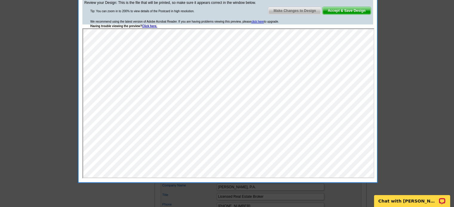
click at [341, 10] on span "Accept & Save Design" at bounding box center [346, 10] width 48 height 7
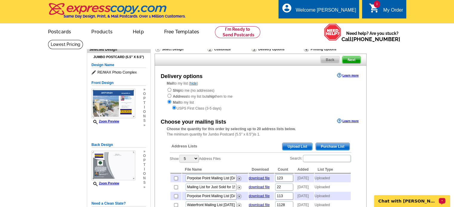
click at [393, 203] on p "Chat with [PERSON_NAME]" at bounding box center [407, 201] width 59 height 5
click at [325, 58] on span "Back" at bounding box center [329, 59] width 19 height 7
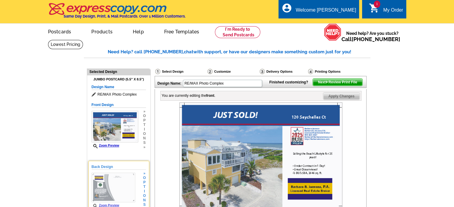
click at [116, 181] on img at bounding box center [114, 188] width 44 height 30
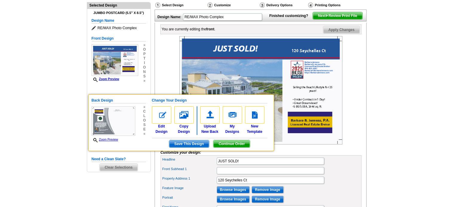
scroll to position [71, 0]
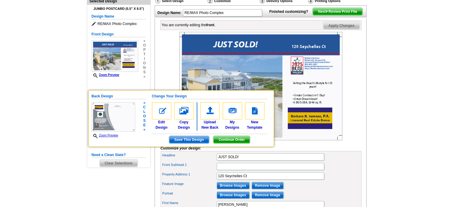
click at [107, 106] on img at bounding box center [114, 117] width 44 height 30
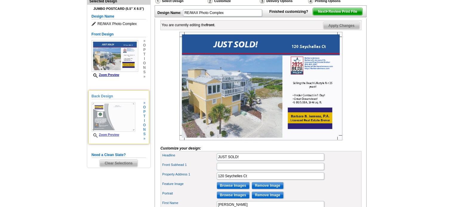
click at [109, 134] on link "Zoom Preview" at bounding box center [106, 134] width 28 height 3
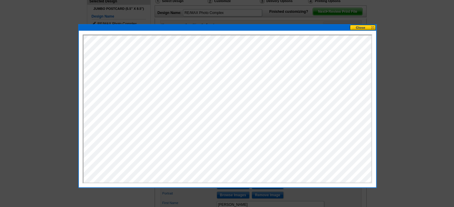
scroll to position [0, 0]
click at [372, 27] on button at bounding box center [362, 28] width 26 height 6
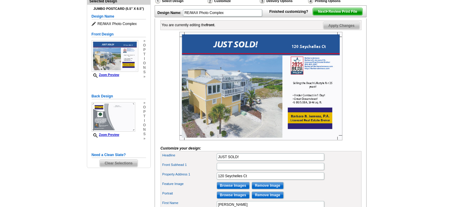
click at [372, 27] on main "Need Help? call [PHONE_NUMBER], chat with support, or have our designers make s…" at bounding box center [227, 173] width 454 height 408
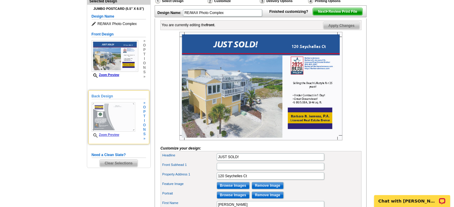
click at [109, 134] on link "Zoom Preview" at bounding box center [106, 134] width 28 height 3
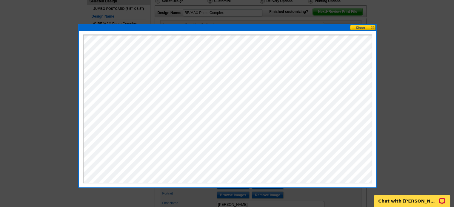
click at [359, 26] on button at bounding box center [362, 28] width 26 height 6
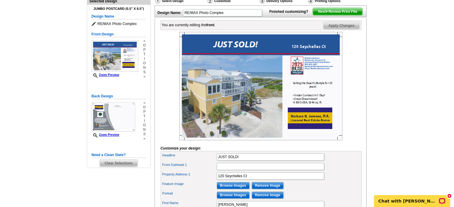
click at [348, 15] on span "Next Review Print File" at bounding box center [336, 11] width 49 height 7
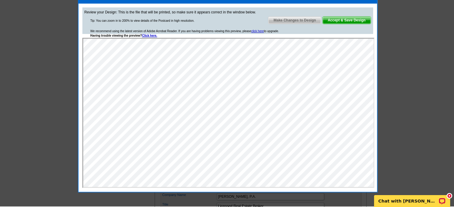
scroll to position [97, 0]
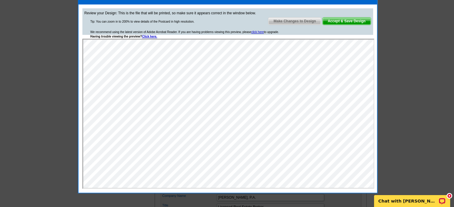
click at [341, 19] on span "Accept & Save Design" at bounding box center [346, 21] width 48 height 7
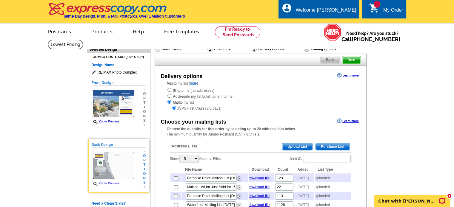
click at [110, 183] on link "Zoom Preview" at bounding box center [106, 183] width 28 height 3
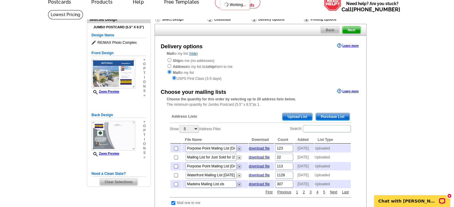
scroll to position [29, 0]
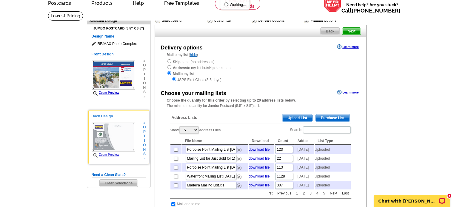
click at [106, 155] on link "Zoom Preview" at bounding box center [106, 154] width 28 height 3
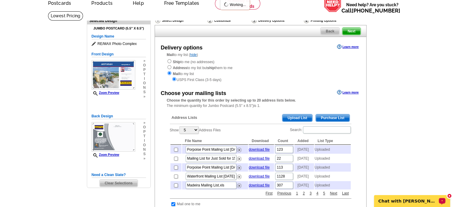
click at [407, 201] on p "Chat with Shonna" at bounding box center [407, 201] width 59 height 5
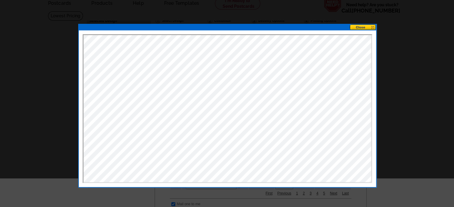
scroll to position [0, 0]
click at [358, 26] on button at bounding box center [362, 27] width 26 height 6
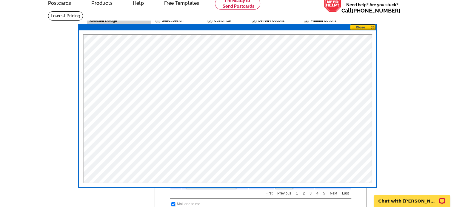
click at [358, 27] on button at bounding box center [362, 27] width 26 height 6
click at [357, 26] on button at bounding box center [362, 27] width 26 height 6
click at [372, 27] on button at bounding box center [362, 27] width 26 height 6
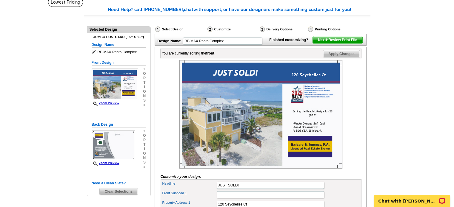
scroll to position [35, 0]
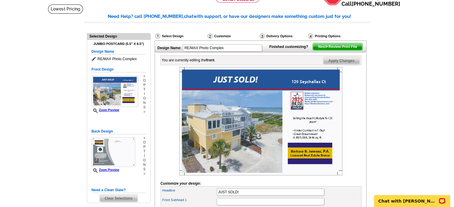
click at [336, 50] on span "Next Review Print File" at bounding box center [336, 46] width 49 height 7
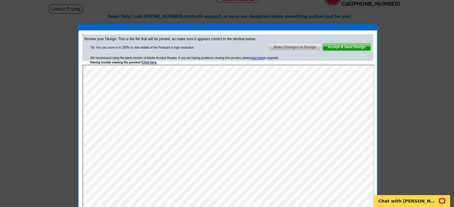
scroll to position [0, 0]
click at [349, 44] on span "Accept & Save Design" at bounding box center [346, 47] width 48 height 7
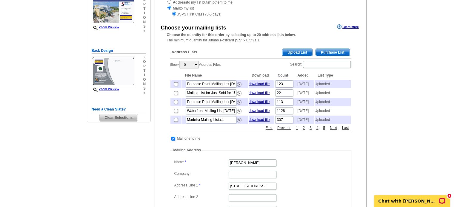
scroll to position [95, 0]
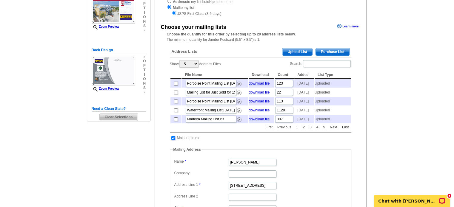
click at [173, 140] on input "checkbox" at bounding box center [173, 138] width 4 height 4
checkbox input "false"
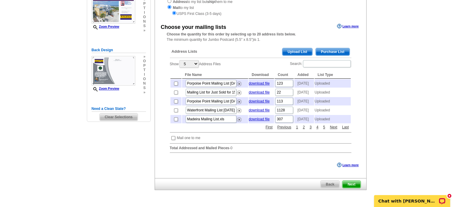
click at [298, 53] on span "Upload List" at bounding box center [297, 51] width 30 height 7
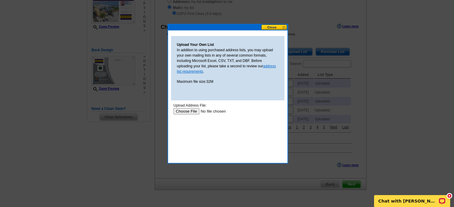
scroll to position [0, 0]
click at [185, 110] on input "file" at bounding box center [210, 111] width 75 height 6
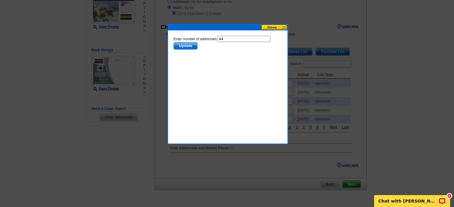
click at [284, 26] on button at bounding box center [274, 27] width 26 height 6
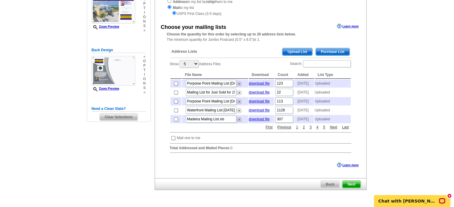
click at [296, 50] on span "Upload List" at bounding box center [297, 51] width 30 height 7
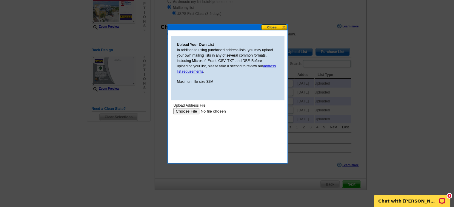
click at [192, 110] on input "file" at bounding box center [210, 111] width 75 height 6
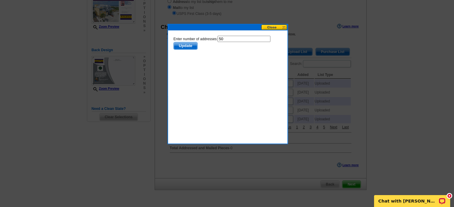
click at [224, 38] on input "50" at bounding box center [243, 39] width 53 height 6
type input "5"
type input "49"
click at [185, 44] on span "Update" at bounding box center [185, 45] width 24 height 7
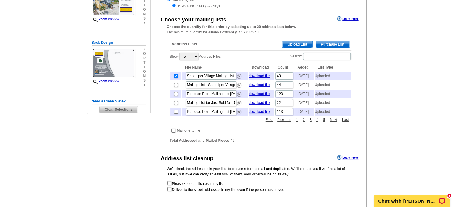
click at [293, 44] on span "Upload List" at bounding box center [297, 44] width 30 height 7
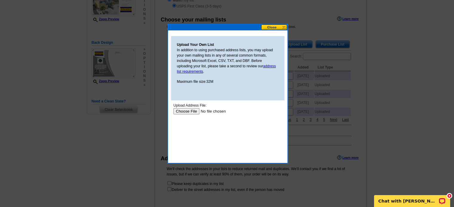
click at [191, 111] on input "file" at bounding box center [210, 111] width 75 height 6
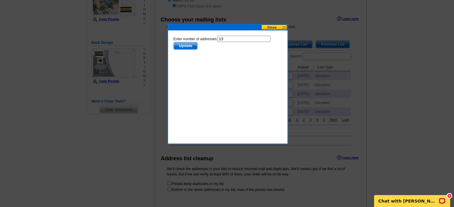
click at [228, 40] on input "13" at bounding box center [243, 39] width 53 height 6
type input "12"
click at [180, 44] on span "Update" at bounding box center [185, 45] width 24 height 7
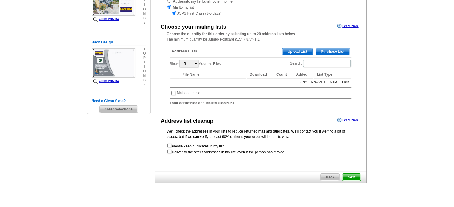
scroll to position [102, 0]
